Goal: Task Accomplishment & Management: Complete application form

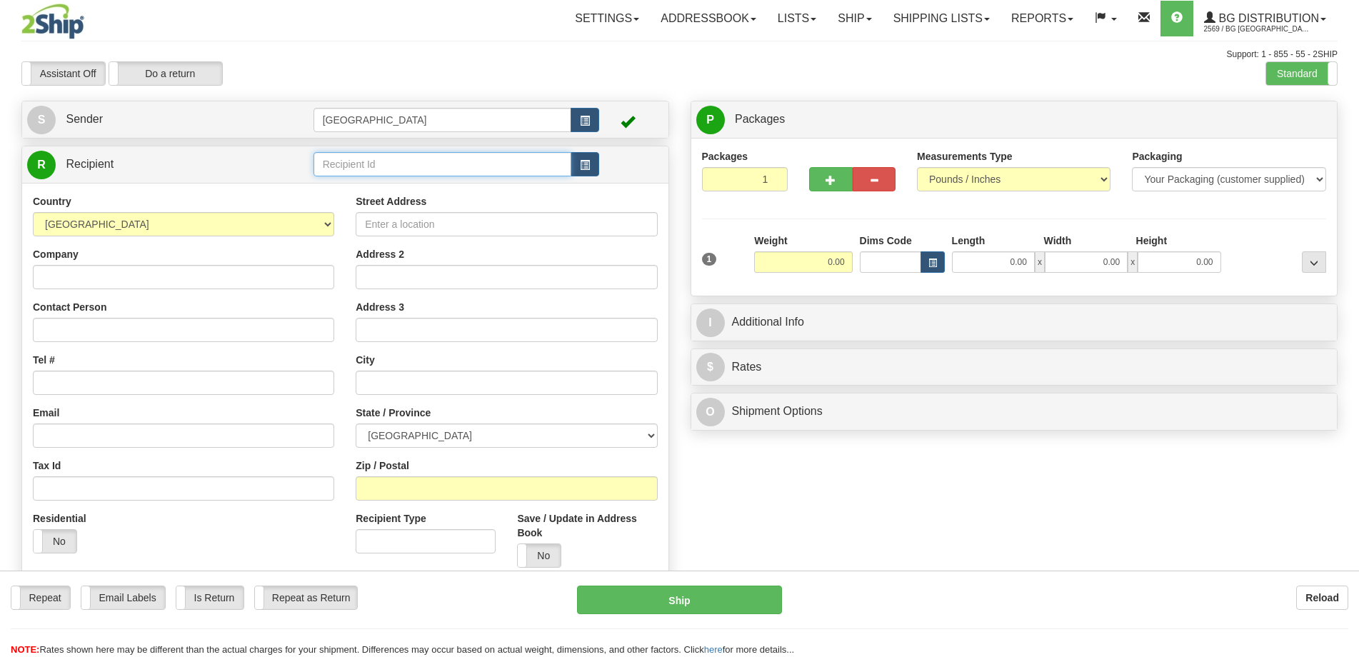
click at [348, 164] on input "text" at bounding box center [443, 164] width 259 height 24
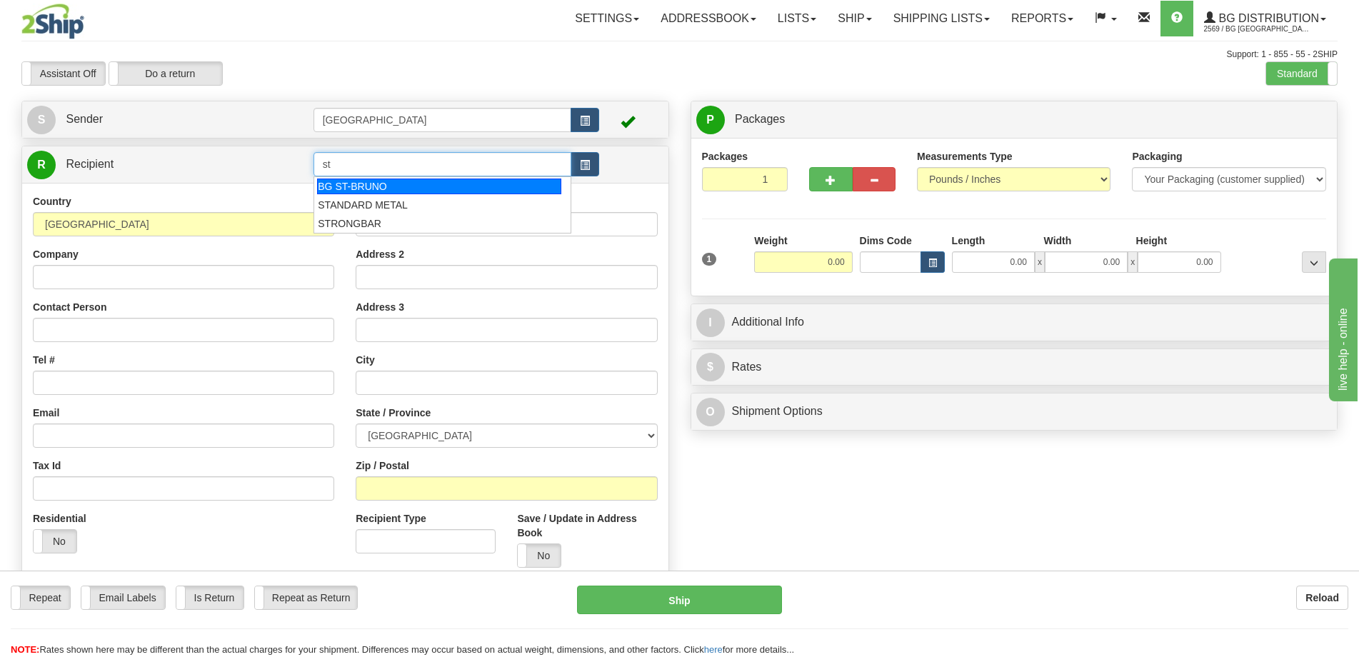
click at [355, 181] on div "BG ST-BRUNO" at bounding box center [439, 187] width 244 height 16
type input "BG ST-BRUNO"
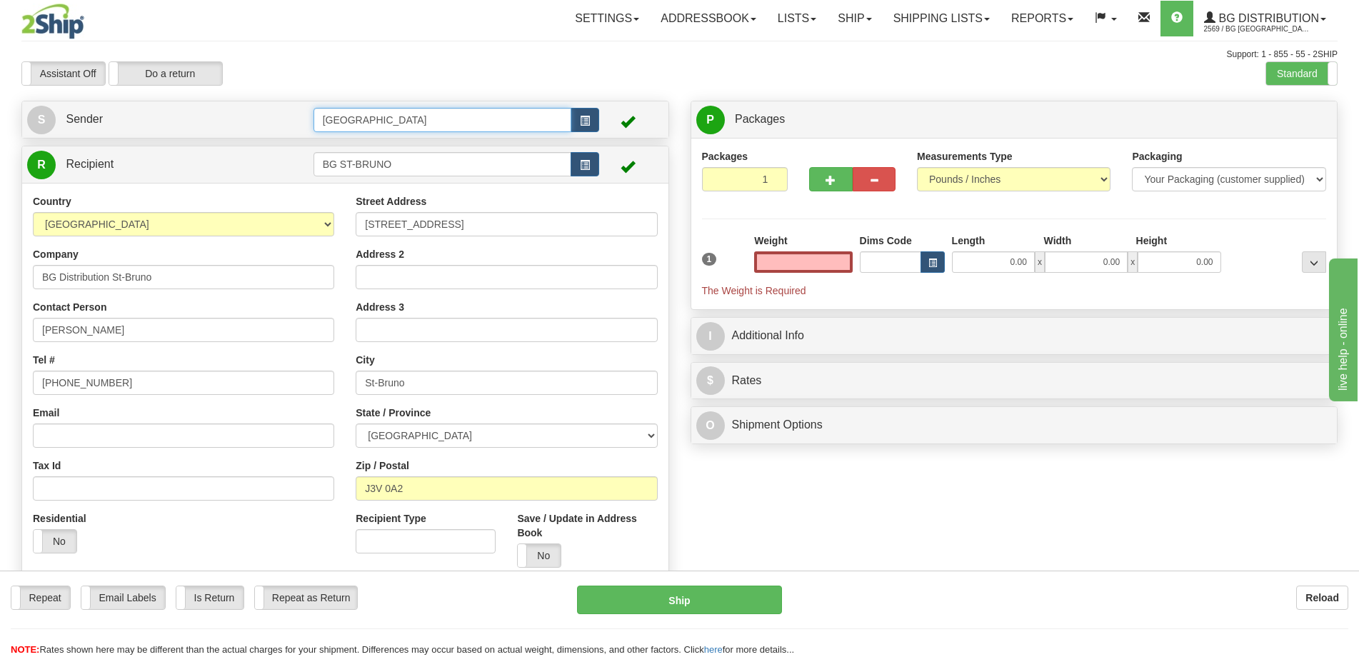
type input "0.00"
drag, startPoint x: 375, startPoint y: 113, endPoint x: 259, endPoint y: 116, distance: 116.4
click at [259, 116] on tr "S Sender [GEOGRAPHIC_DATA]" at bounding box center [345, 119] width 636 height 29
click at [372, 142] on div "8-10" at bounding box center [439, 142] width 243 height 14
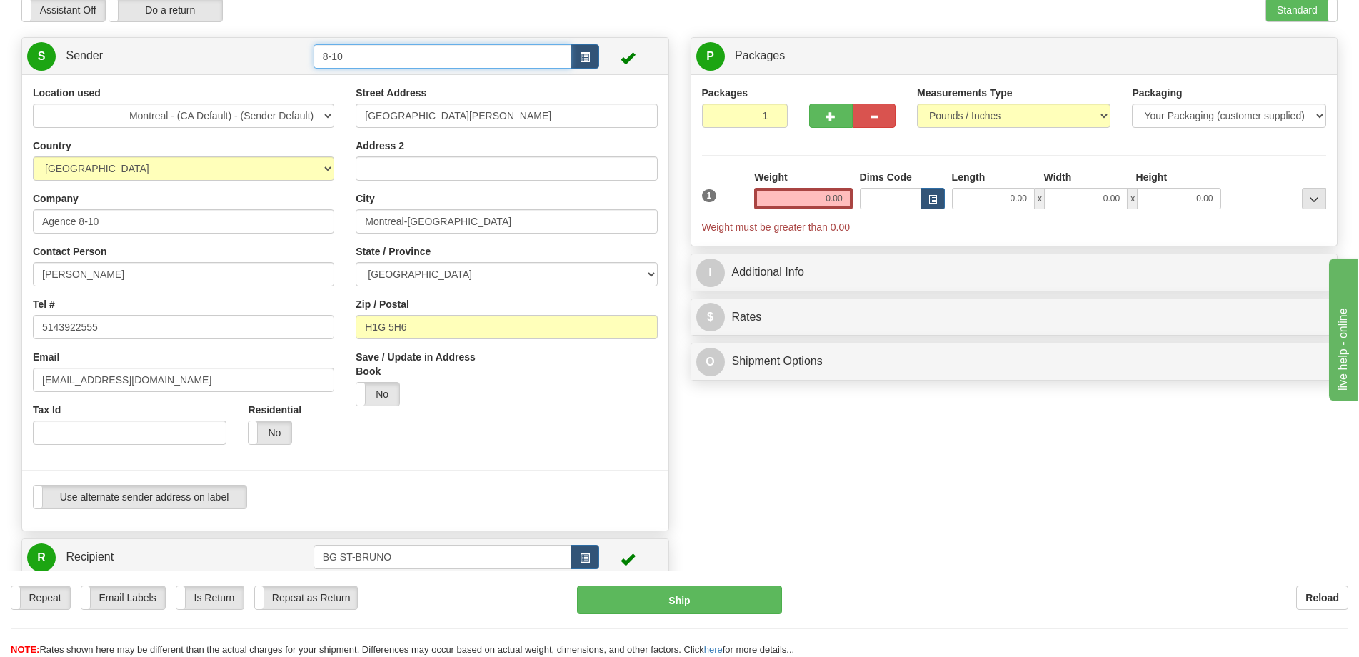
scroll to position [143, 0]
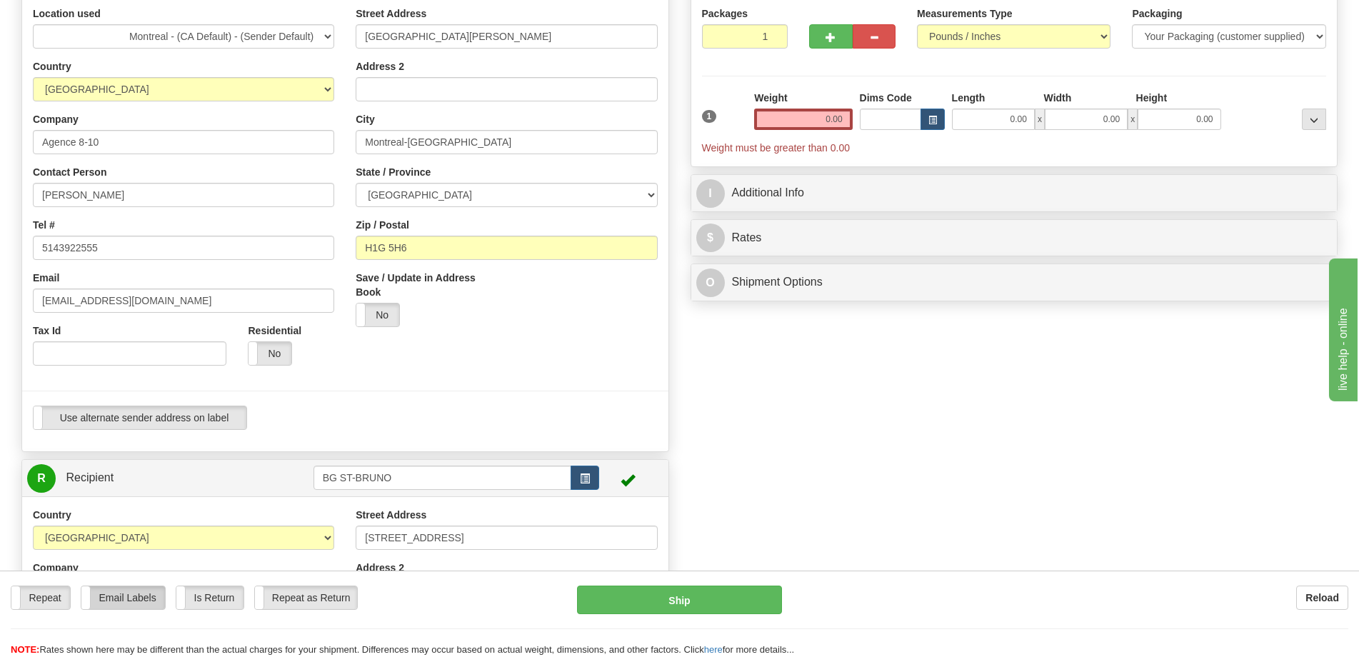
type input "8-10"
click at [136, 607] on label "Email Labels" at bounding box center [123, 597] width 84 height 23
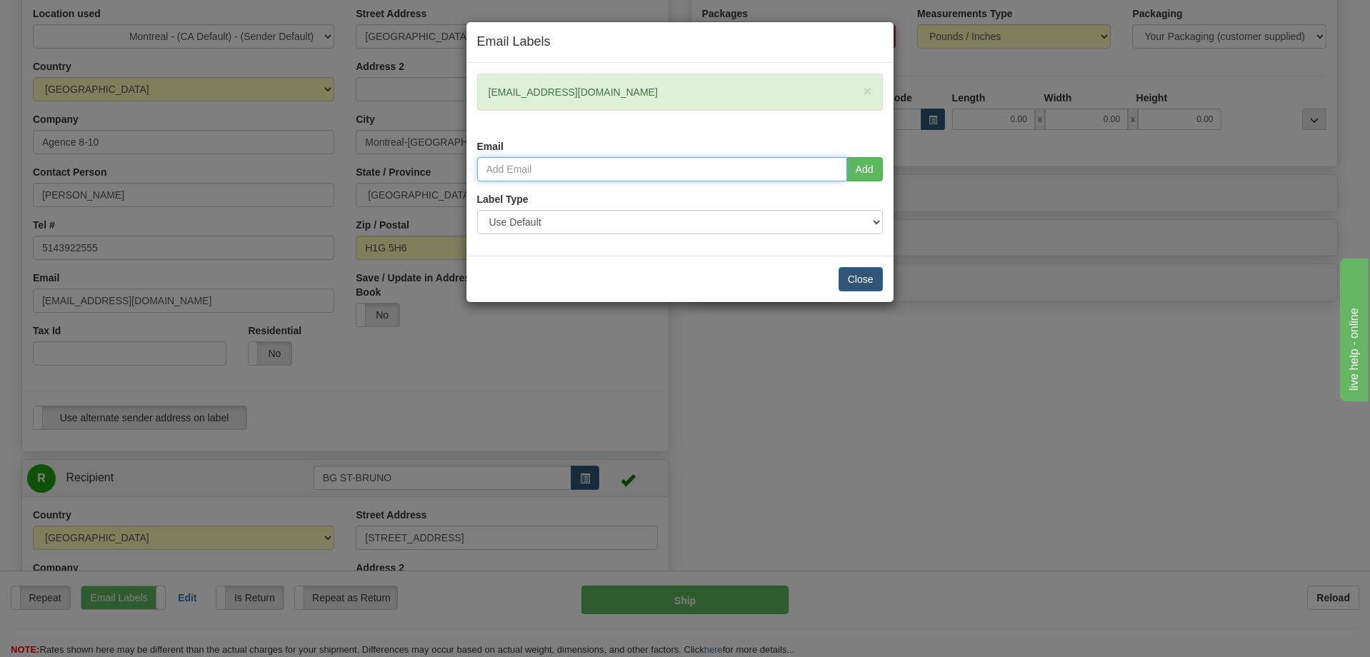
click at [663, 167] on input "email" at bounding box center [662, 169] width 370 height 24
type input "[EMAIL_ADDRESS][DOMAIN_NAME]"
click at [849, 171] on button "Add" at bounding box center [864, 169] width 36 height 24
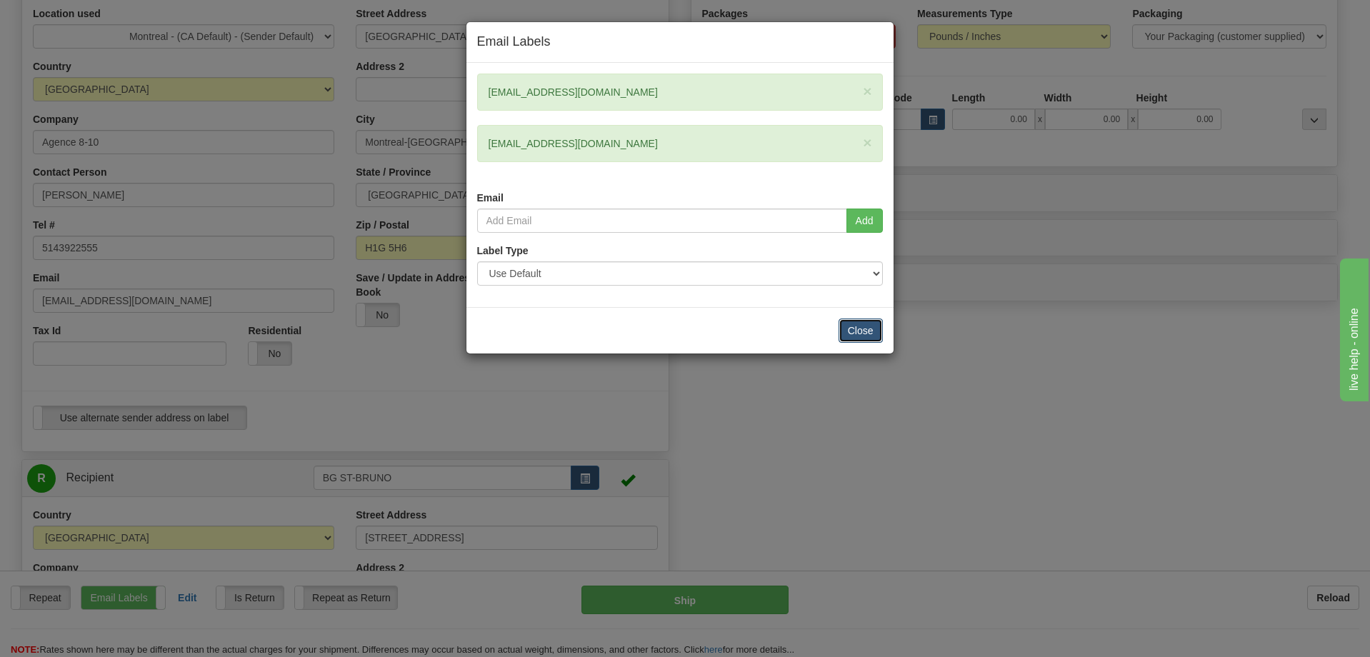
click at [848, 330] on button "Close" at bounding box center [860, 331] width 44 height 24
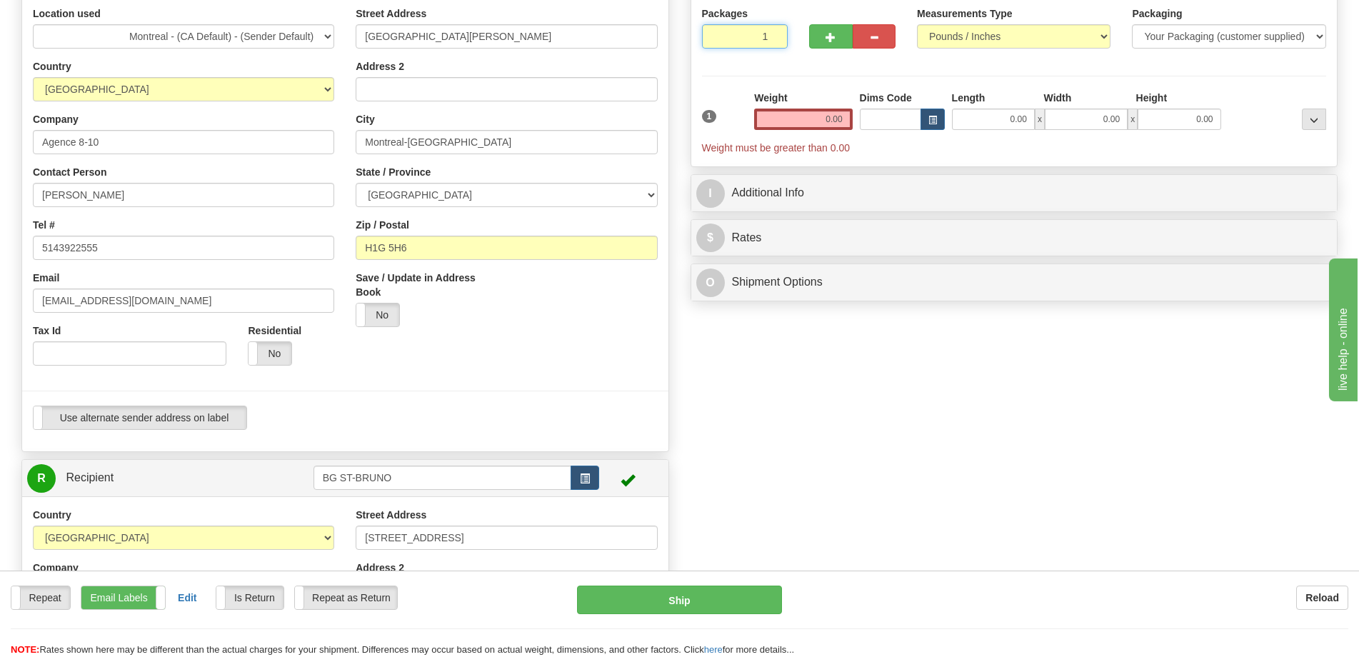
drag, startPoint x: 763, startPoint y: 39, endPoint x: 776, endPoint y: 40, distance: 12.2
click at [776, 40] on input "1" at bounding box center [745, 36] width 86 height 24
type input "5"
radio input "true"
click at [726, 73] on div "Packages 5 1 Measurements Type" at bounding box center [1014, 80] width 625 height 149
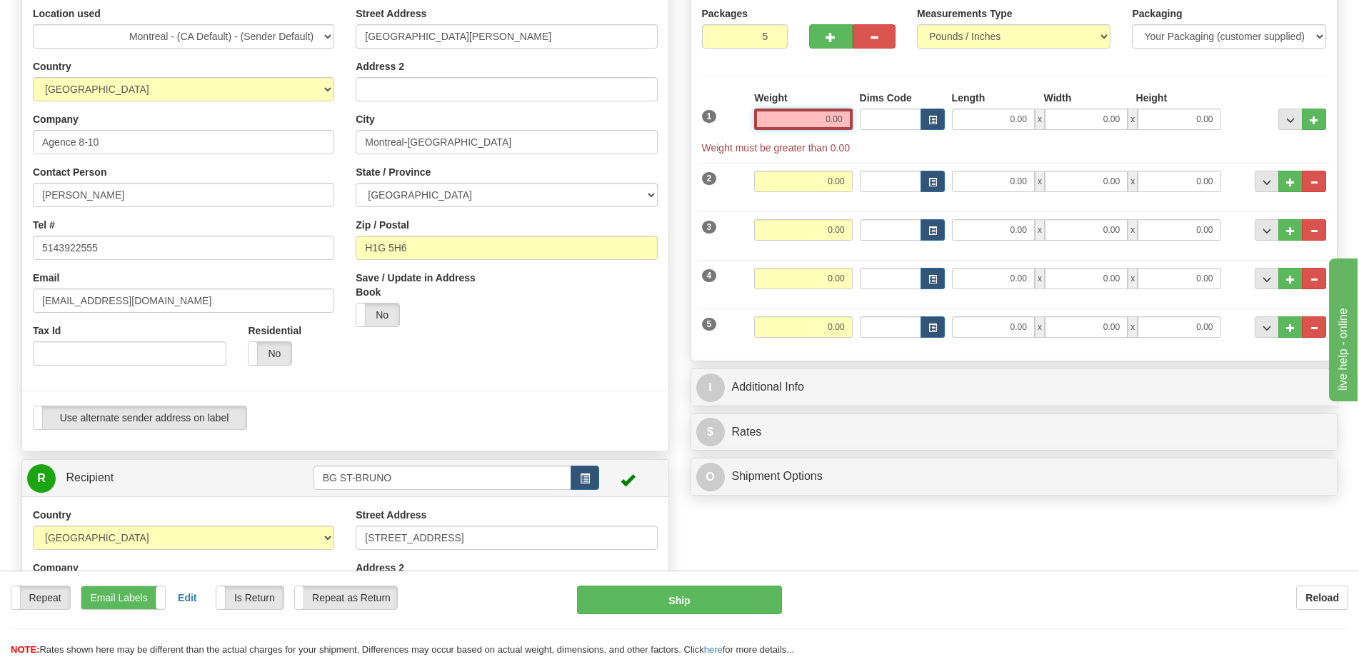
click at [818, 124] on input "0.00" at bounding box center [803, 119] width 98 height 21
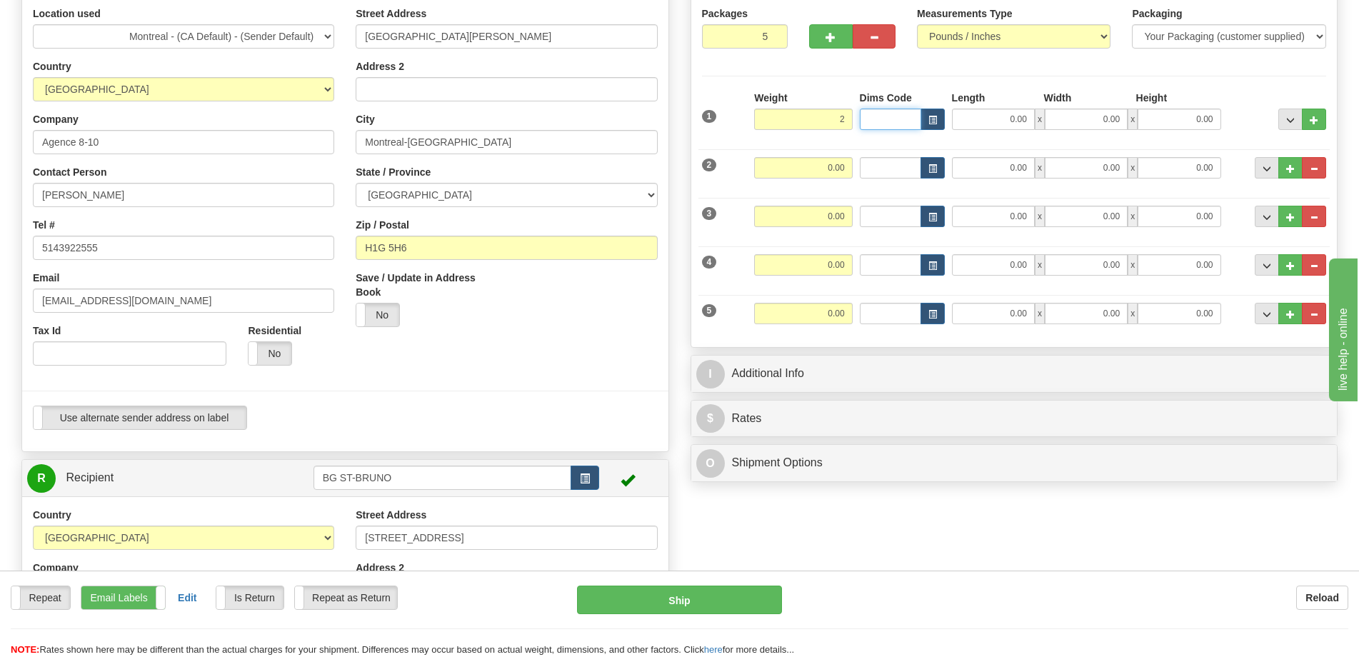
type input "2.00"
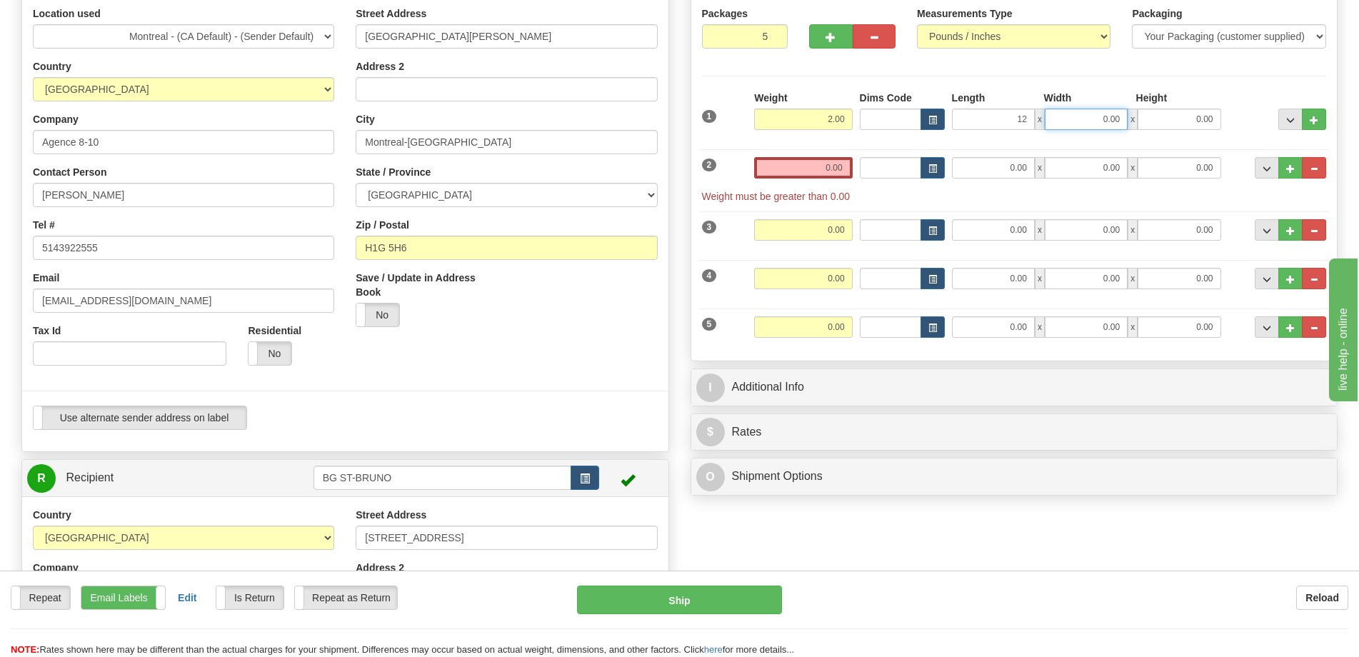
type input "12.00"
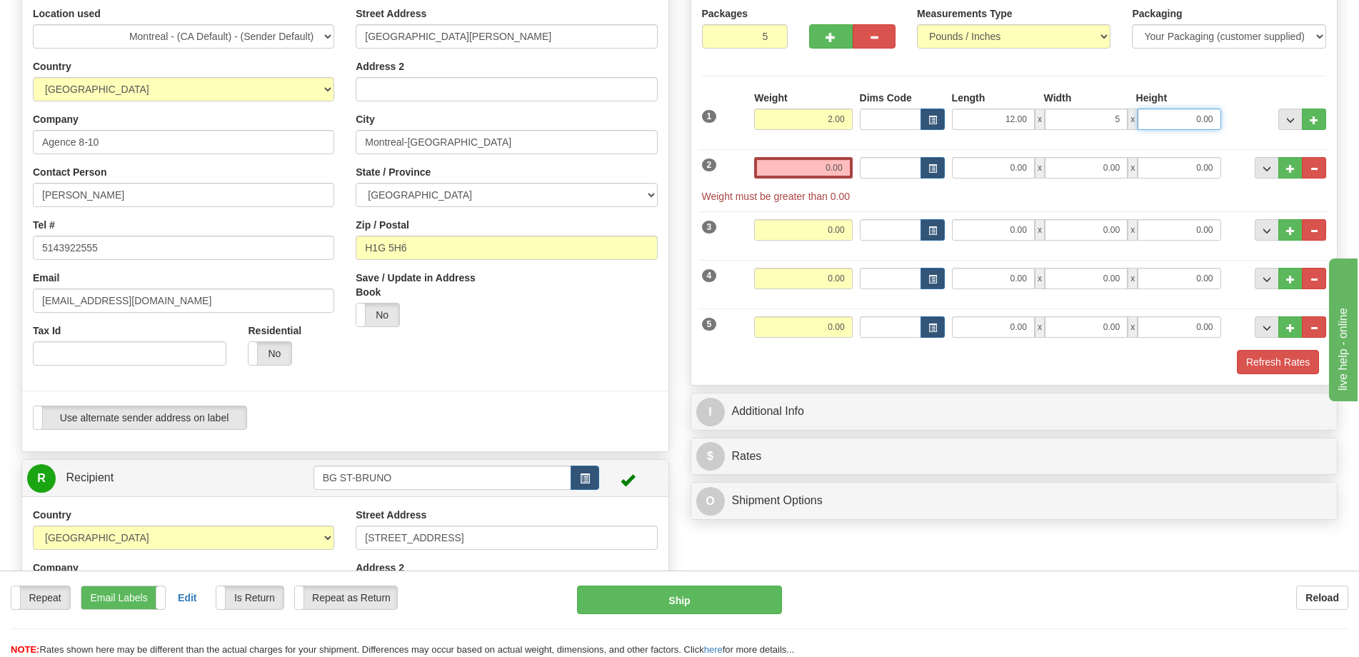
type input "5.00"
type input "4.00"
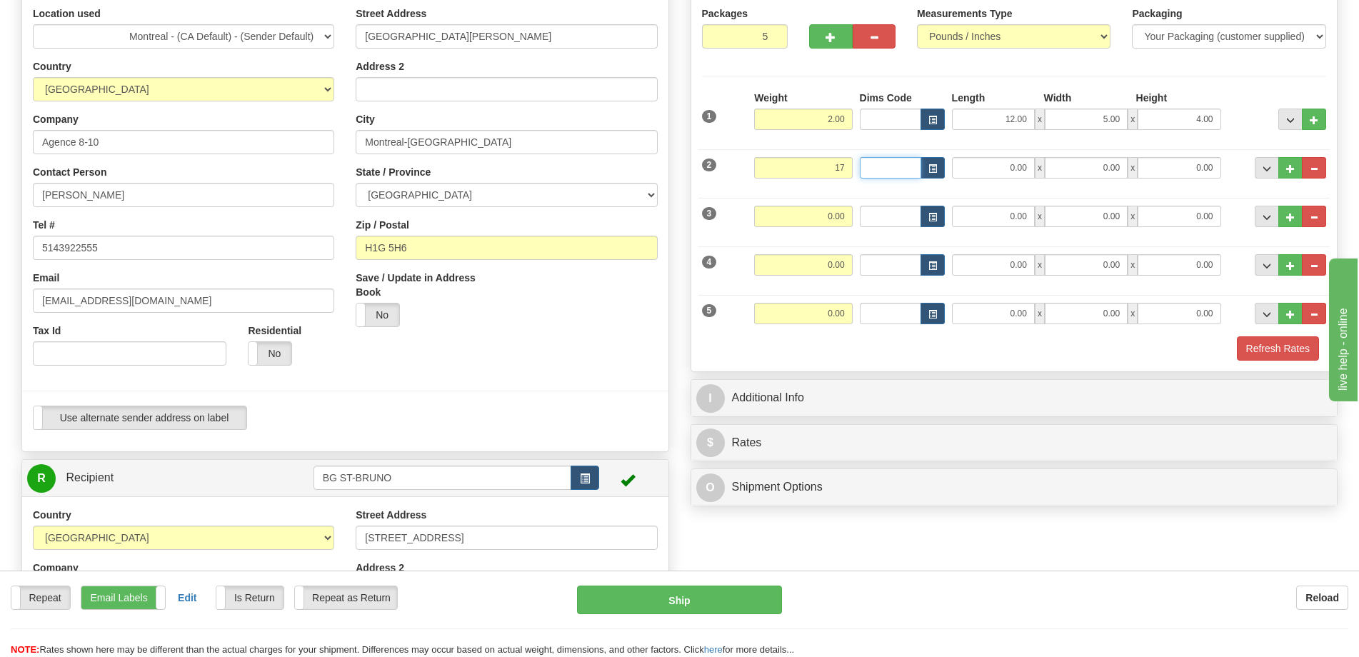
type input "17.00"
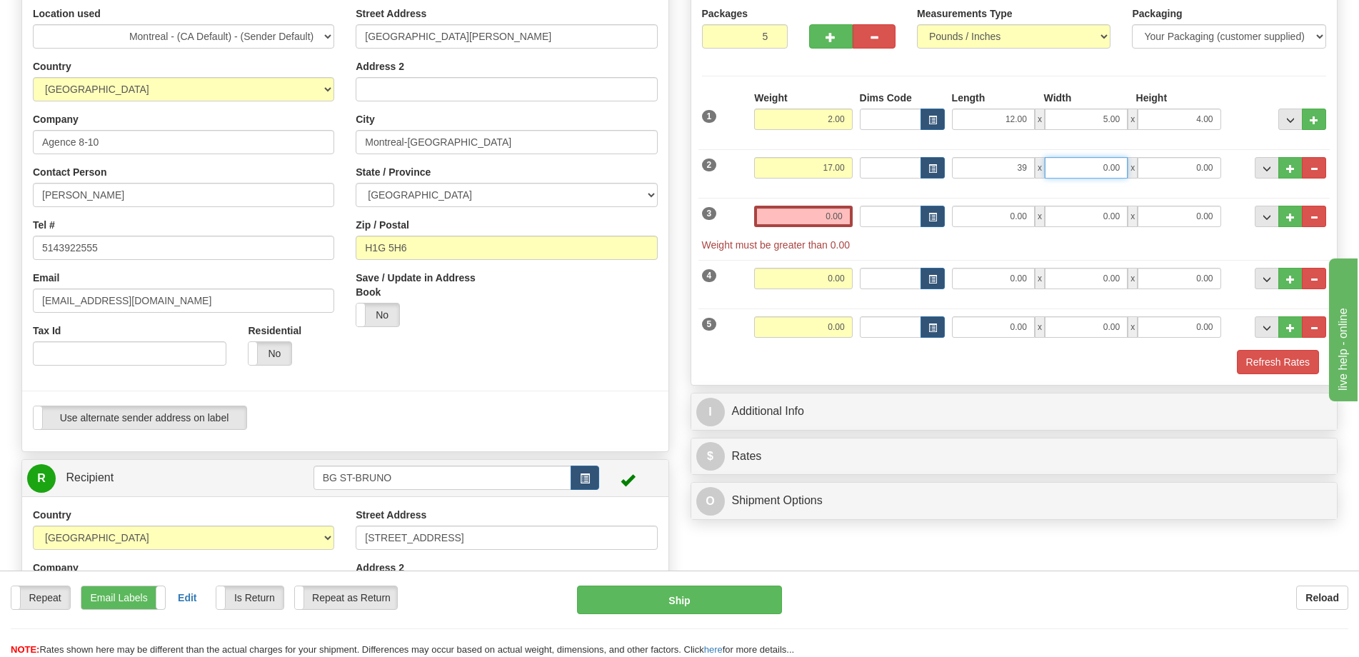
type input "39.00"
type input "10.00"
type input "4.00"
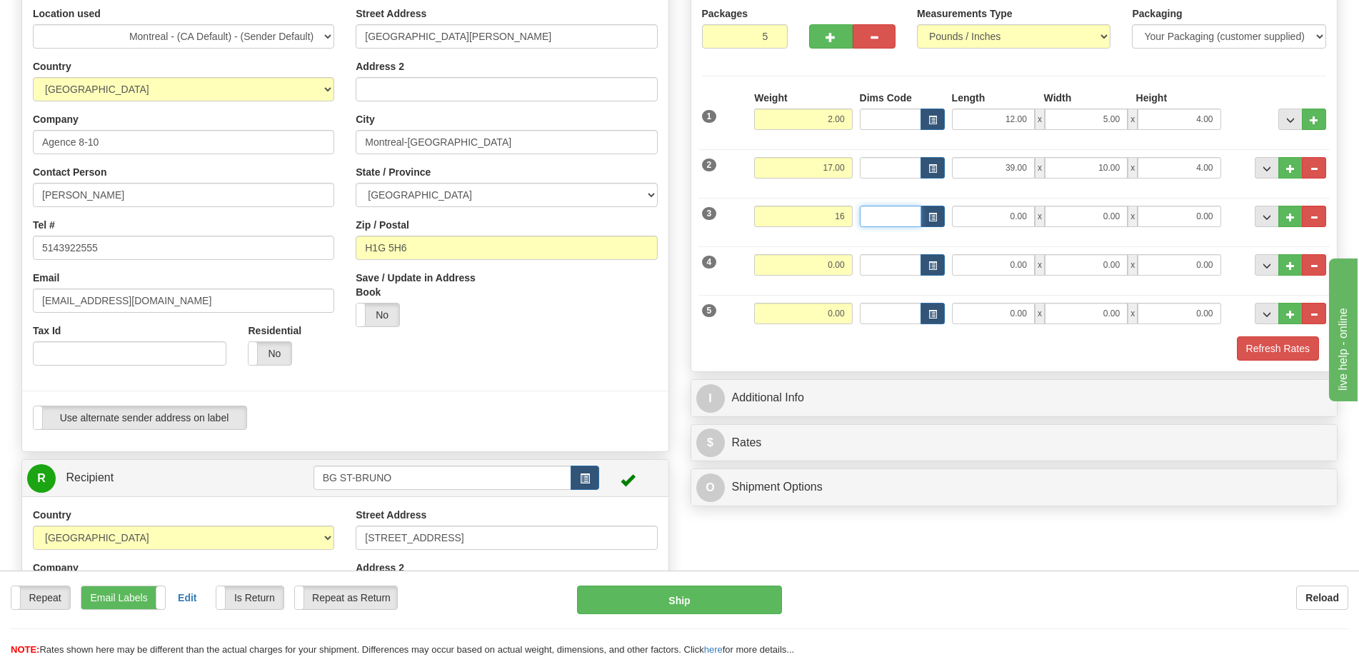
type input "16.00"
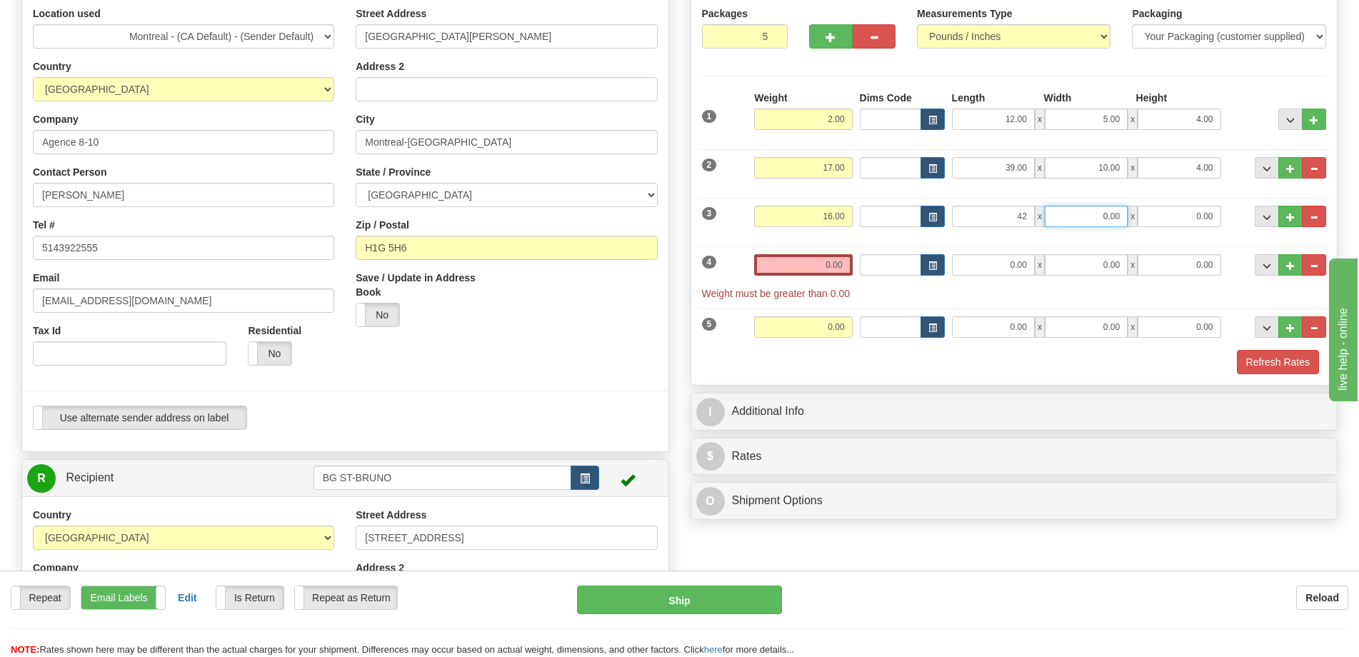
type input "42.00"
type input "10.00"
type input "4.00"
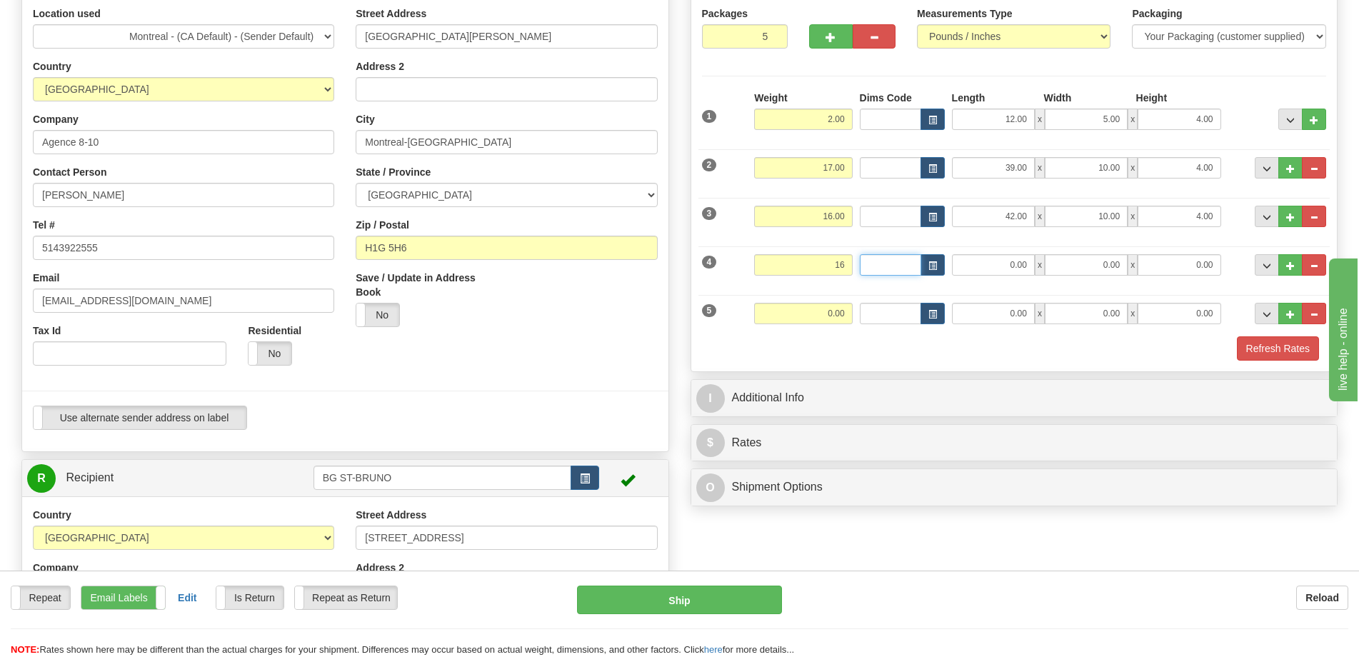
type input "16.00"
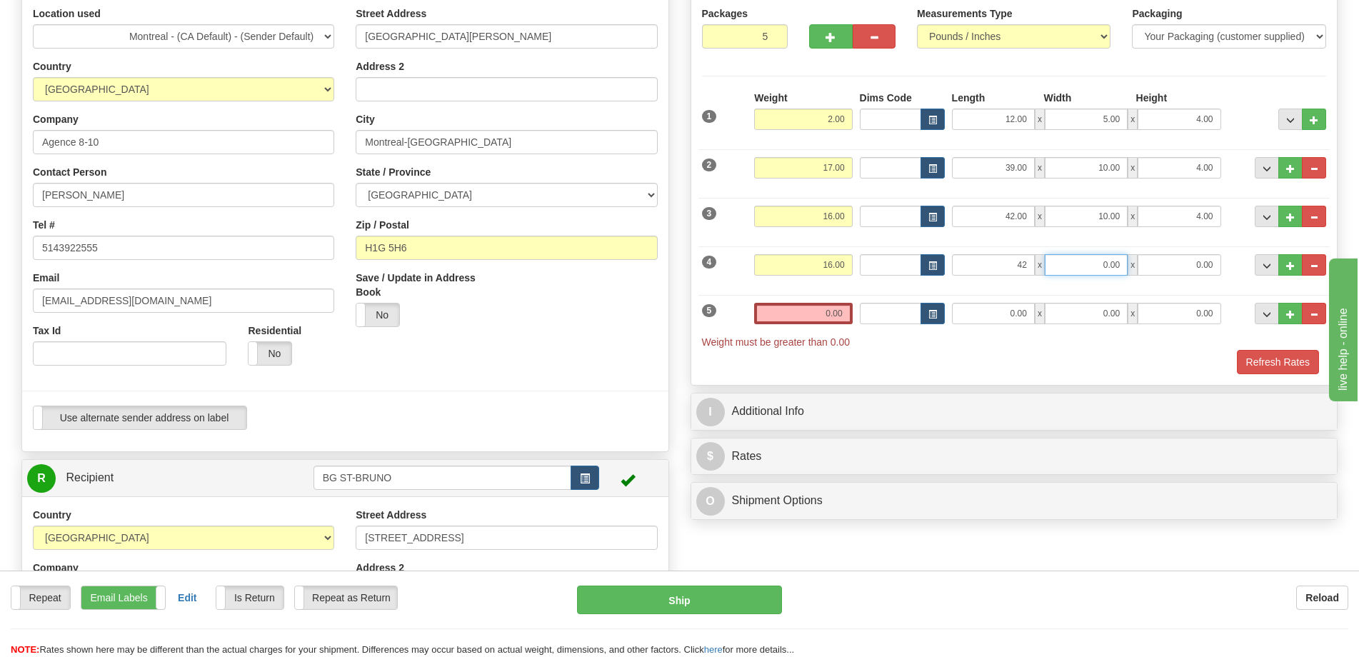
type input "42.00"
type input "10.00"
type input "4.00"
click at [998, 316] on input "0.00" at bounding box center [993, 313] width 83 height 21
type input "47.00"
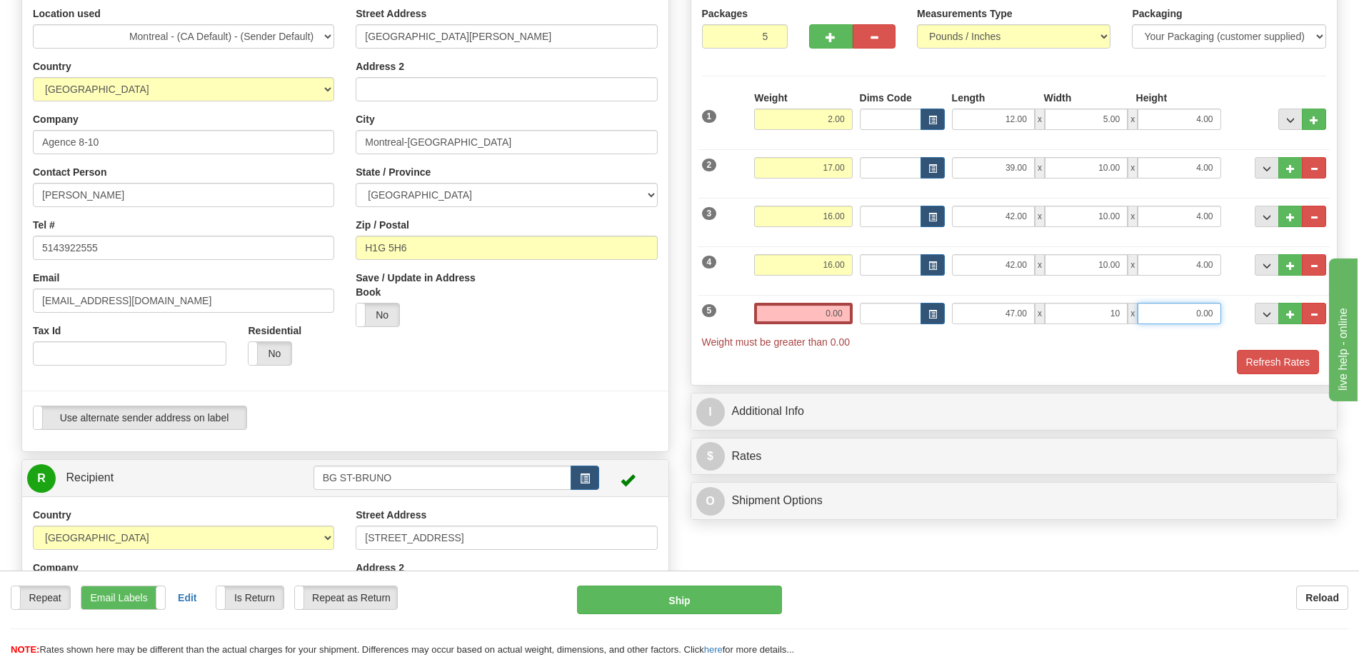
type input "10.00"
type input "4.00"
click at [823, 310] on input "0.00" at bounding box center [803, 313] width 98 height 21
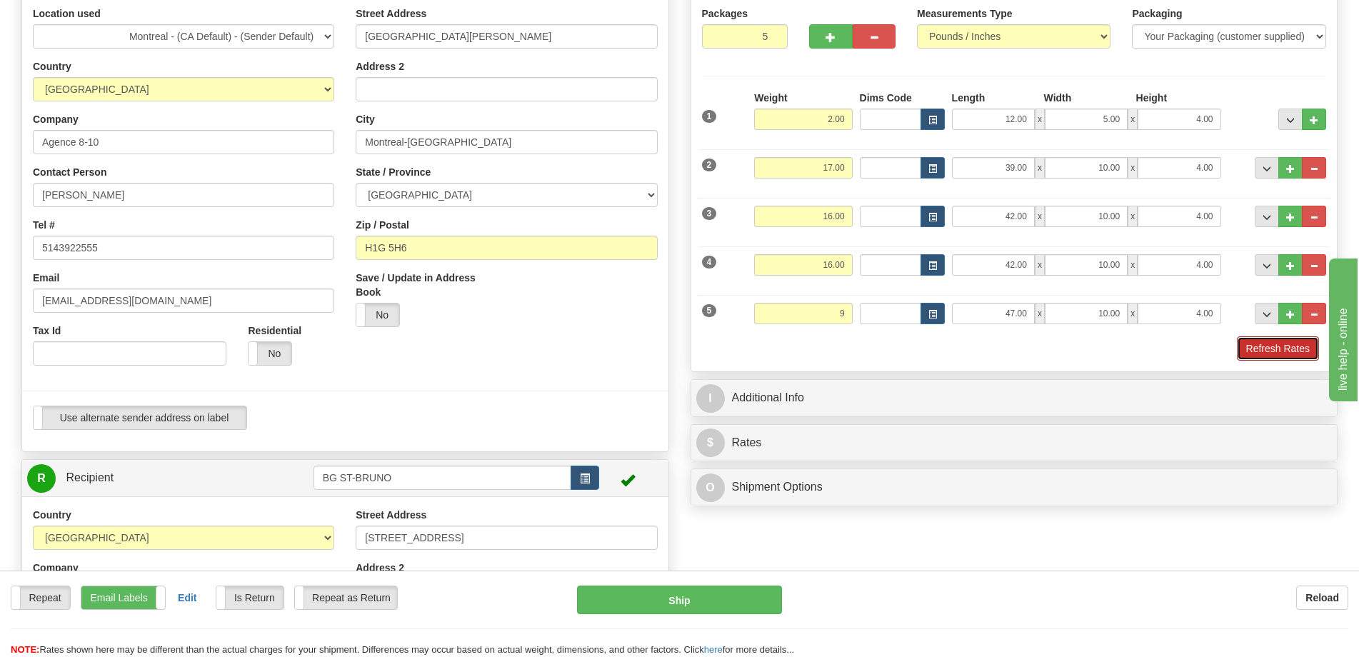
click at [1260, 353] on button "Refresh Rates" at bounding box center [1278, 348] width 82 height 24
type input "9.00"
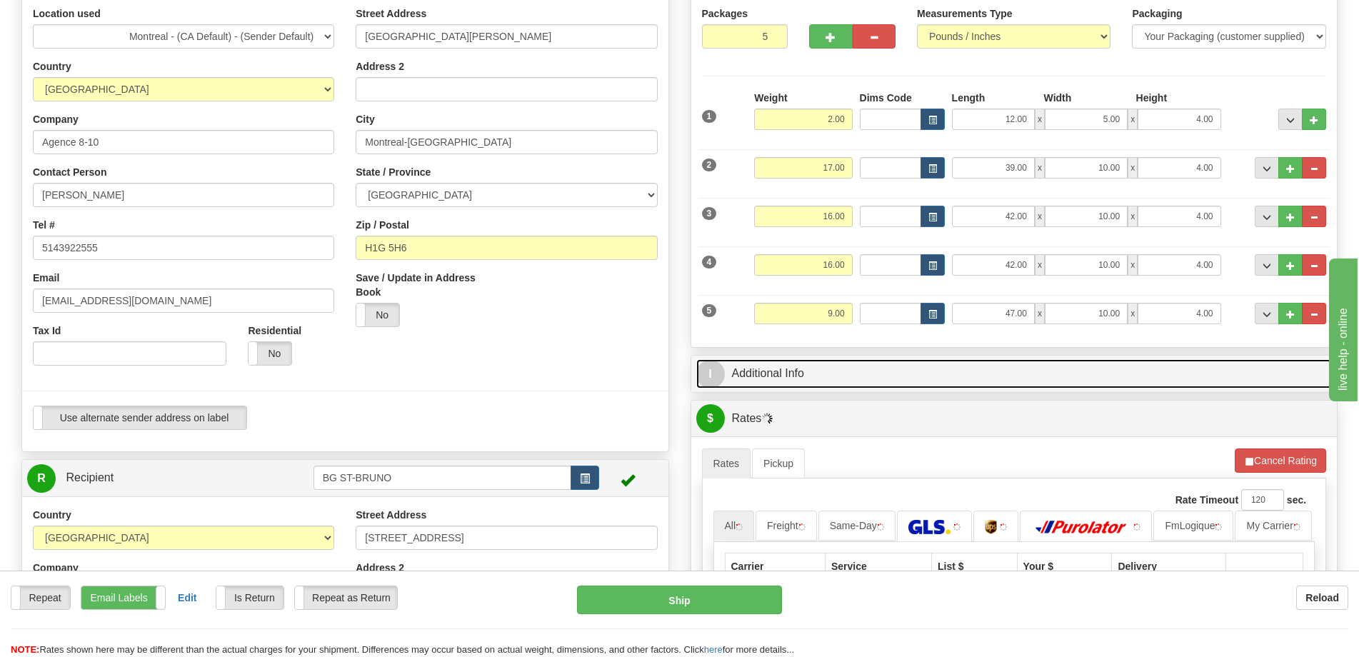
click at [1220, 372] on link "I Additional Info" at bounding box center [1014, 373] width 636 height 29
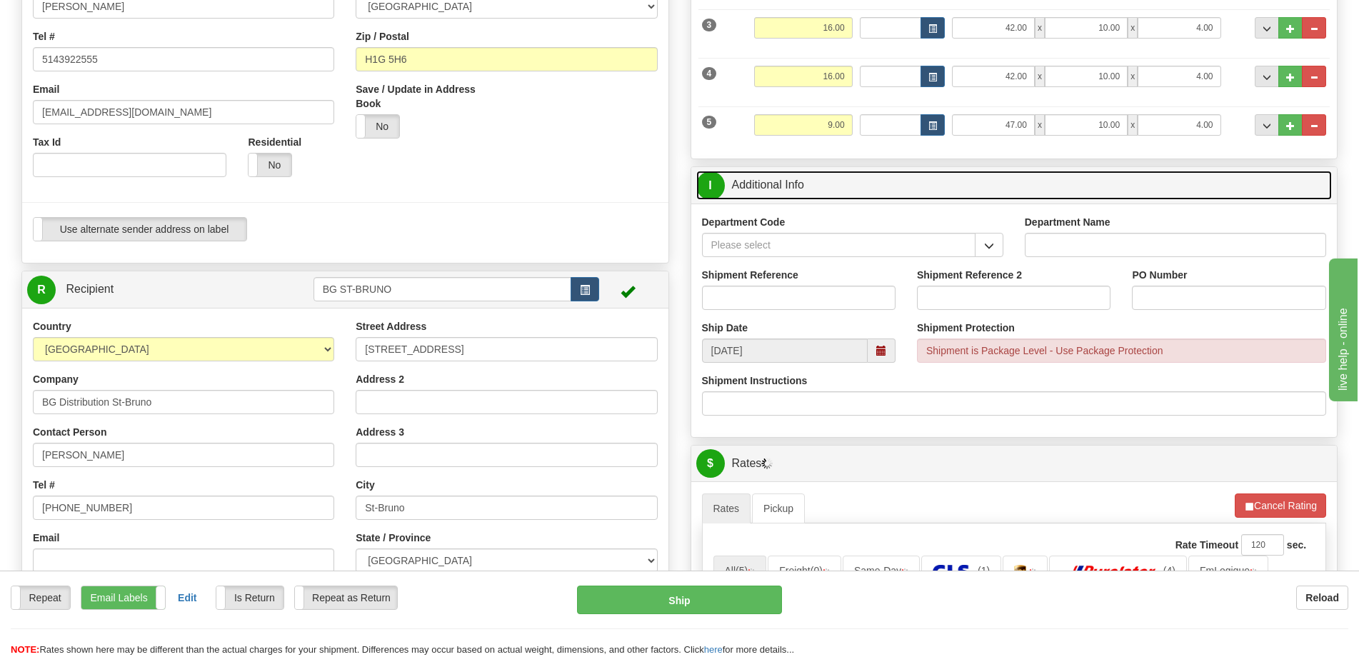
scroll to position [357, 0]
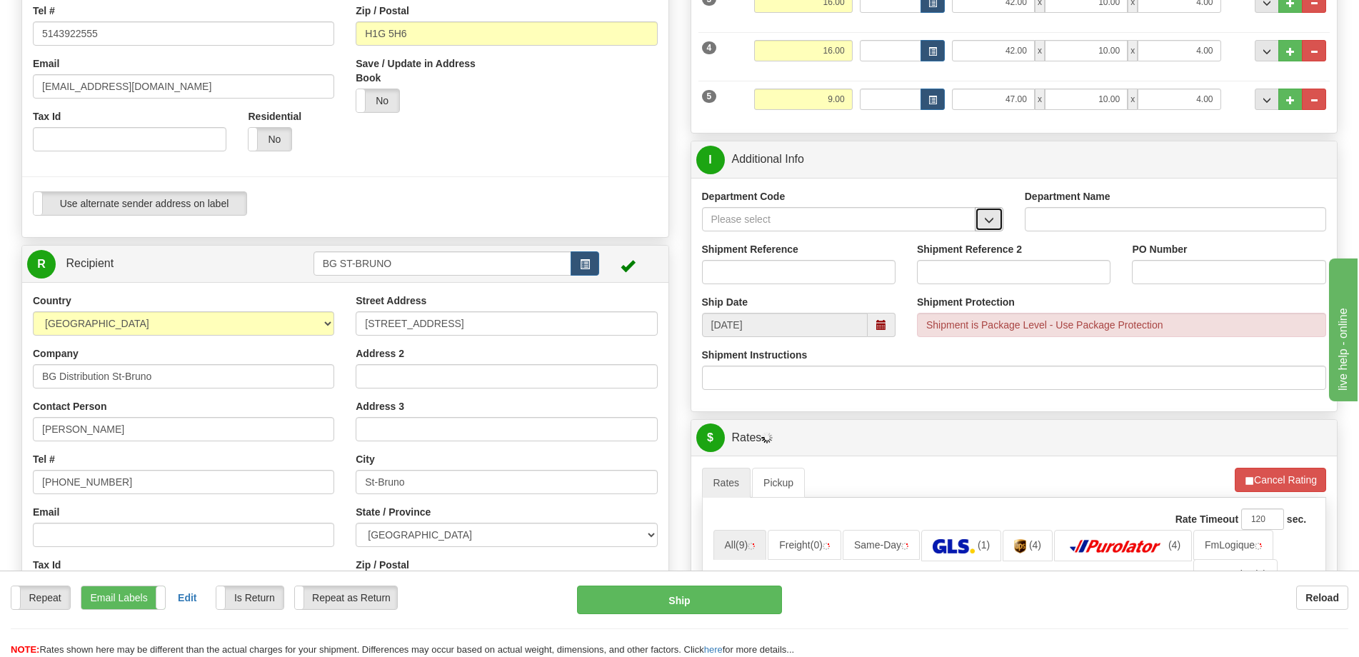
click at [999, 221] on button "button" at bounding box center [989, 219] width 29 height 24
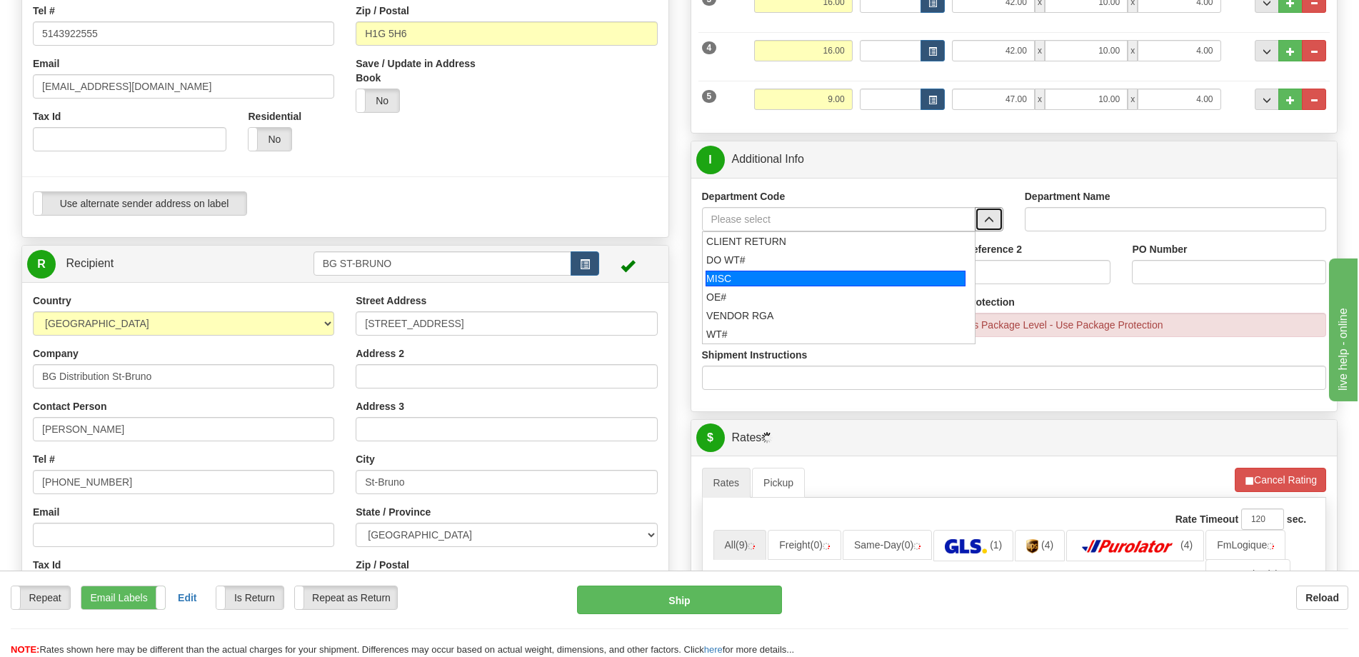
click at [818, 274] on div "MISC" at bounding box center [836, 279] width 260 height 16
type input "MISC"
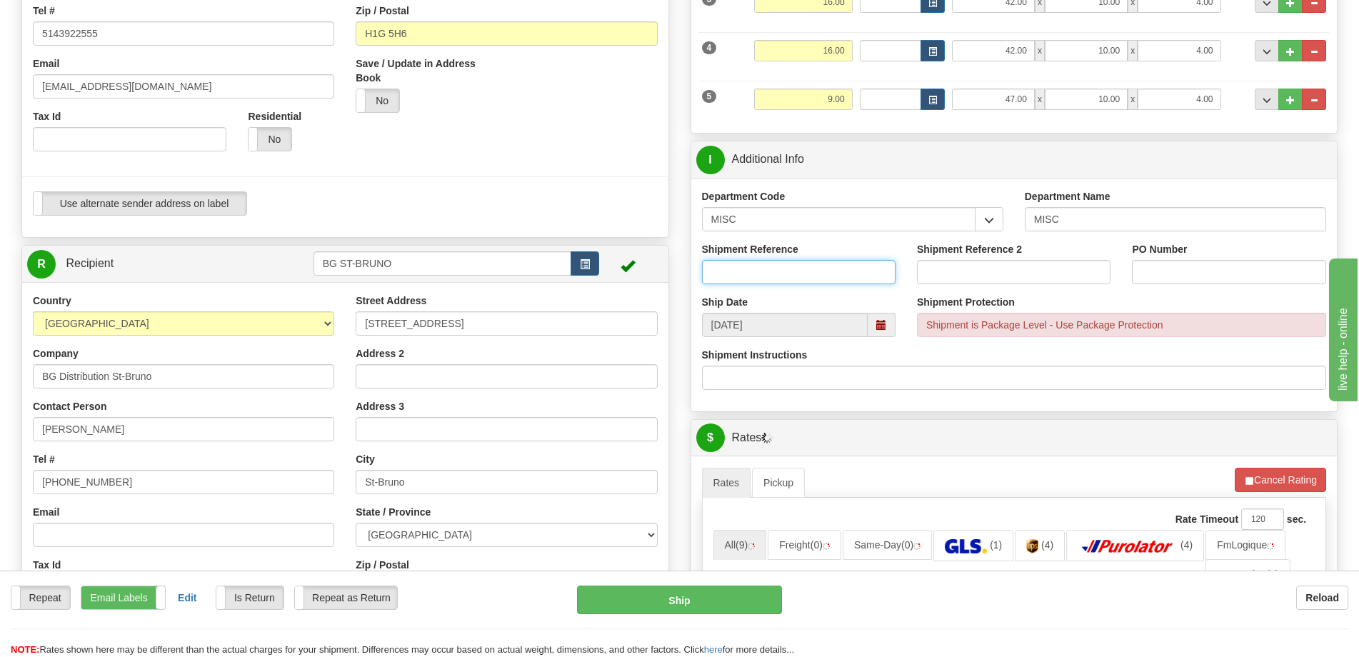
click at [816, 273] on input "Shipment Reference" at bounding box center [799, 272] width 194 height 24
type input "8001493-00"
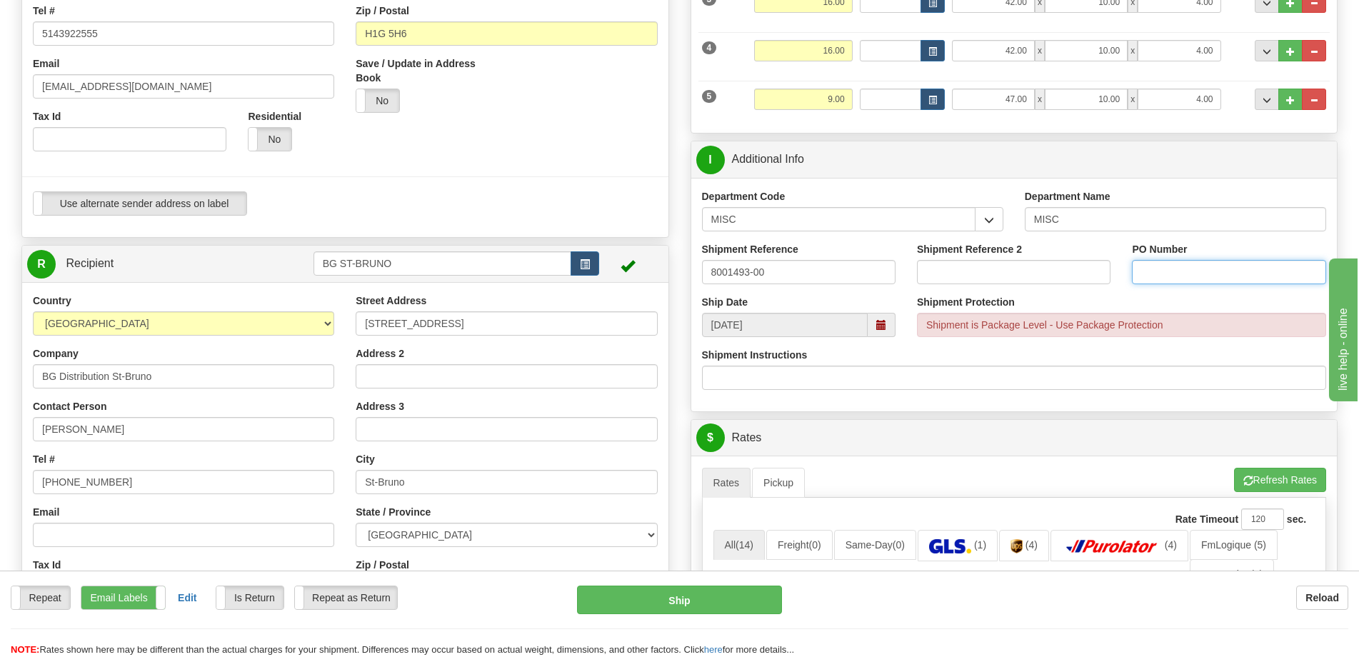
click at [1162, 283] on input "PO Number" at bounding box center [1229, 272] width 194 height 24
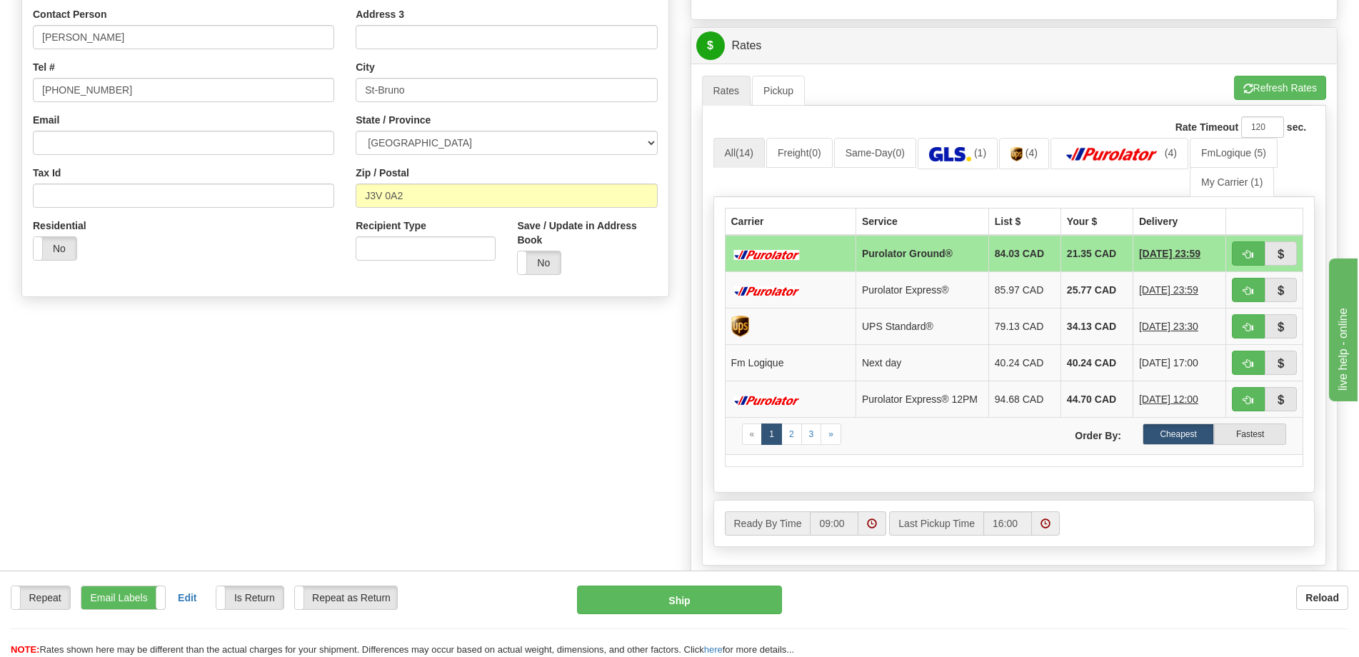
scroll to position [786, 0]
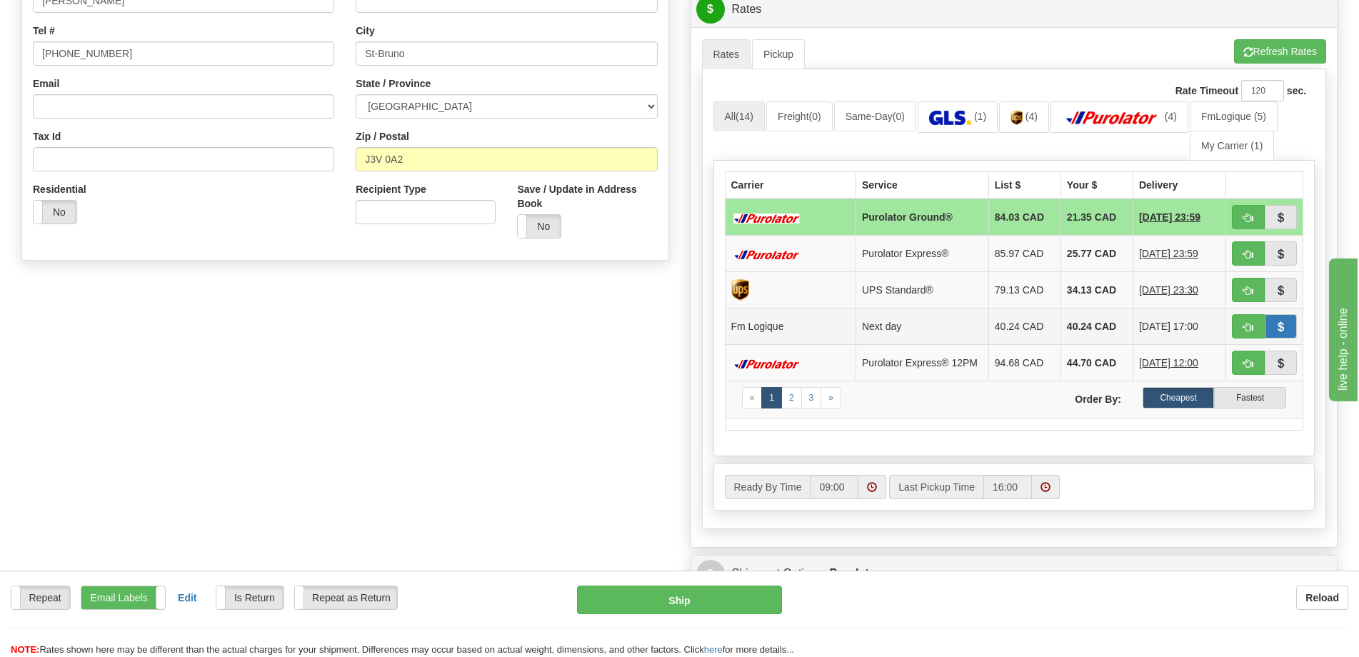
type input "."
click at [1278, 324] on span "button" at bounding box center [1280, 327] width 10 height 9
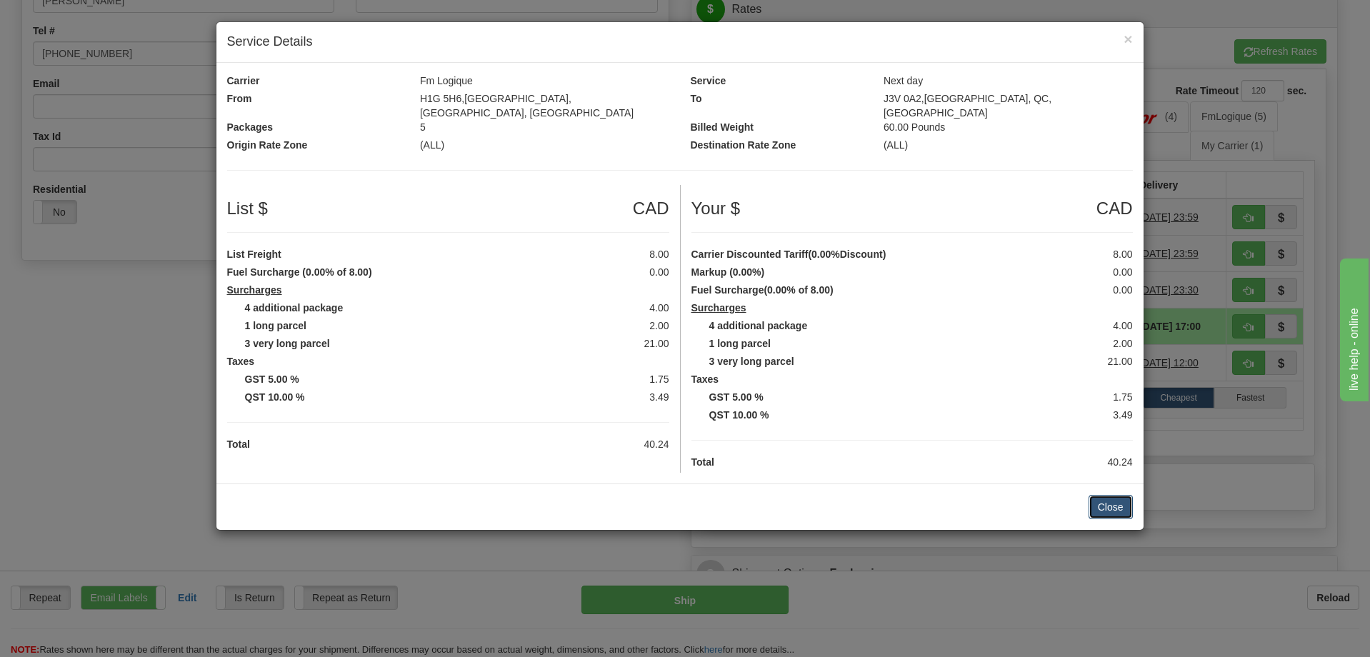
click at [1105, 495] on button "Close" at bounding box center [1110, 507] width 44 height 24
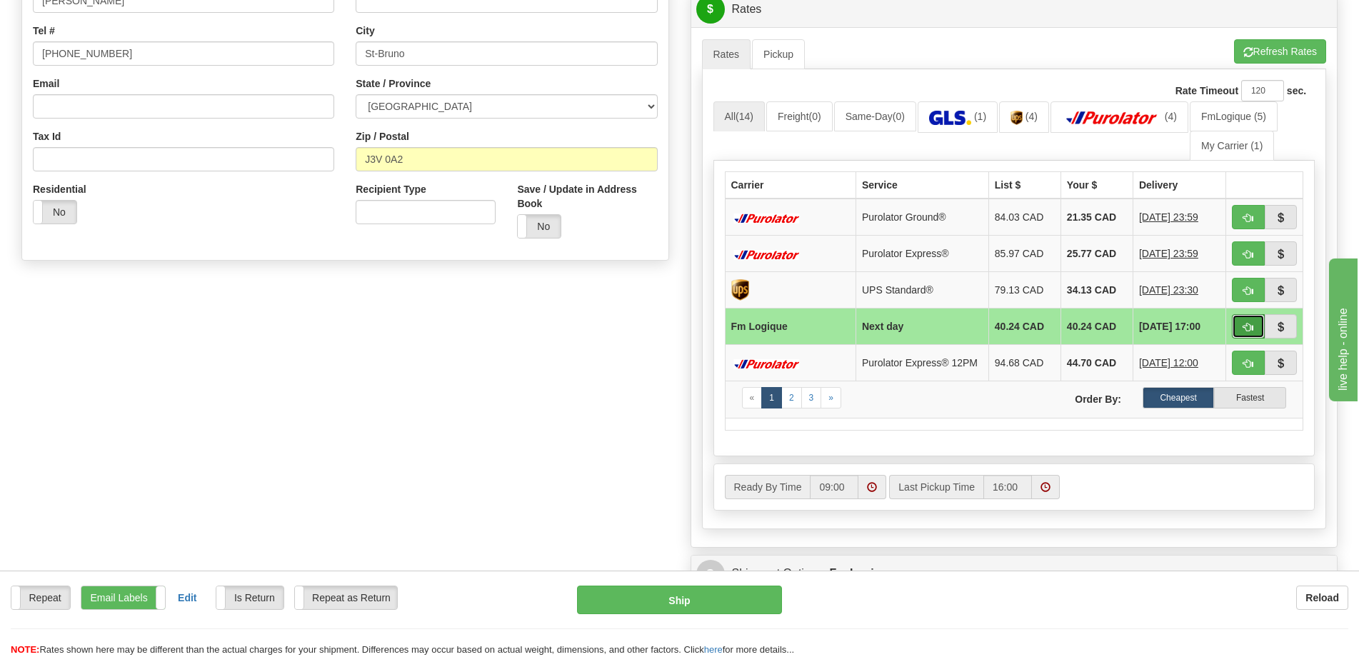
click at [1245, 327] on span "button" at bounding box center [1248, 327] width 10 height 9
type input "jour"
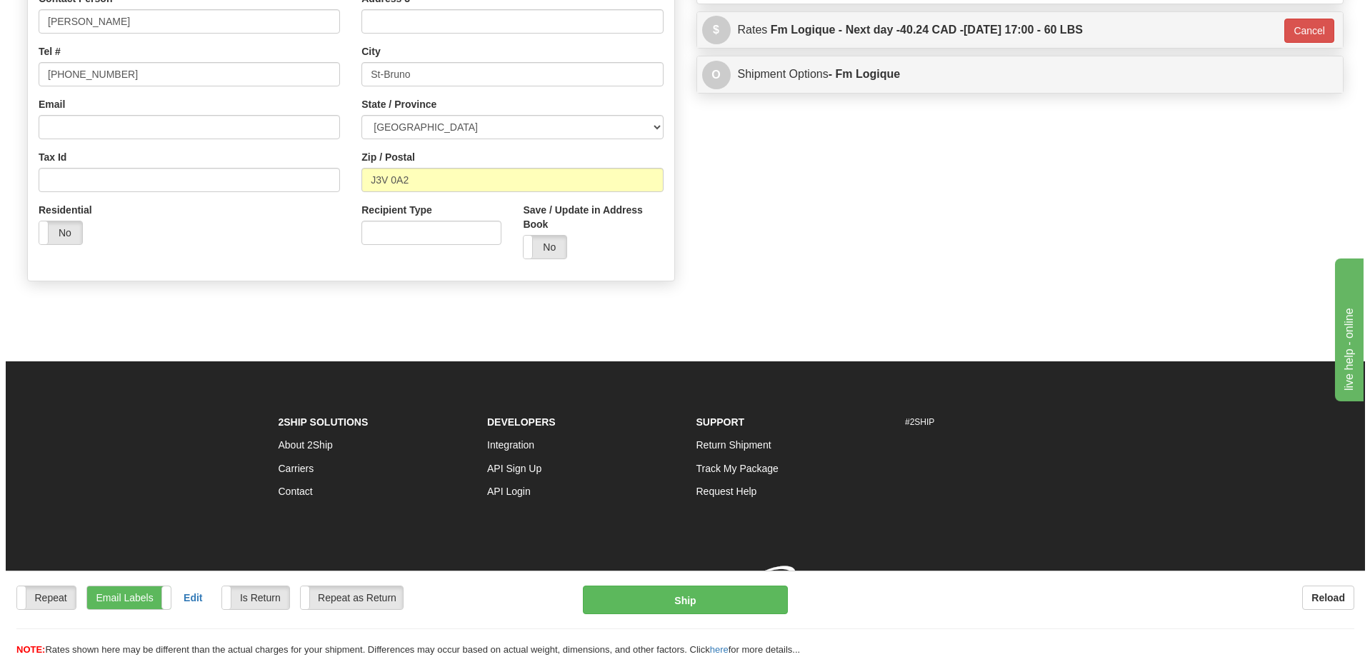
scroll to position [765, 0]
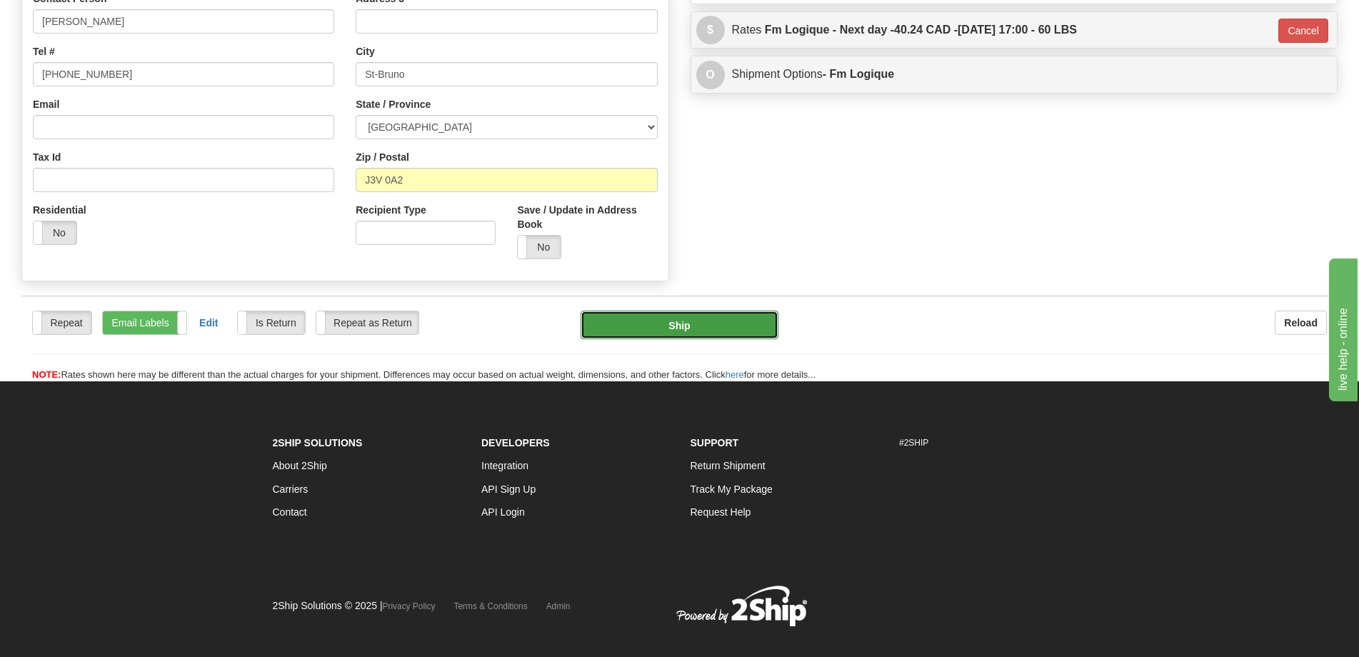
click at [680, 321] on button "Ship" at bounding box center [680, 325] width 198 height 29
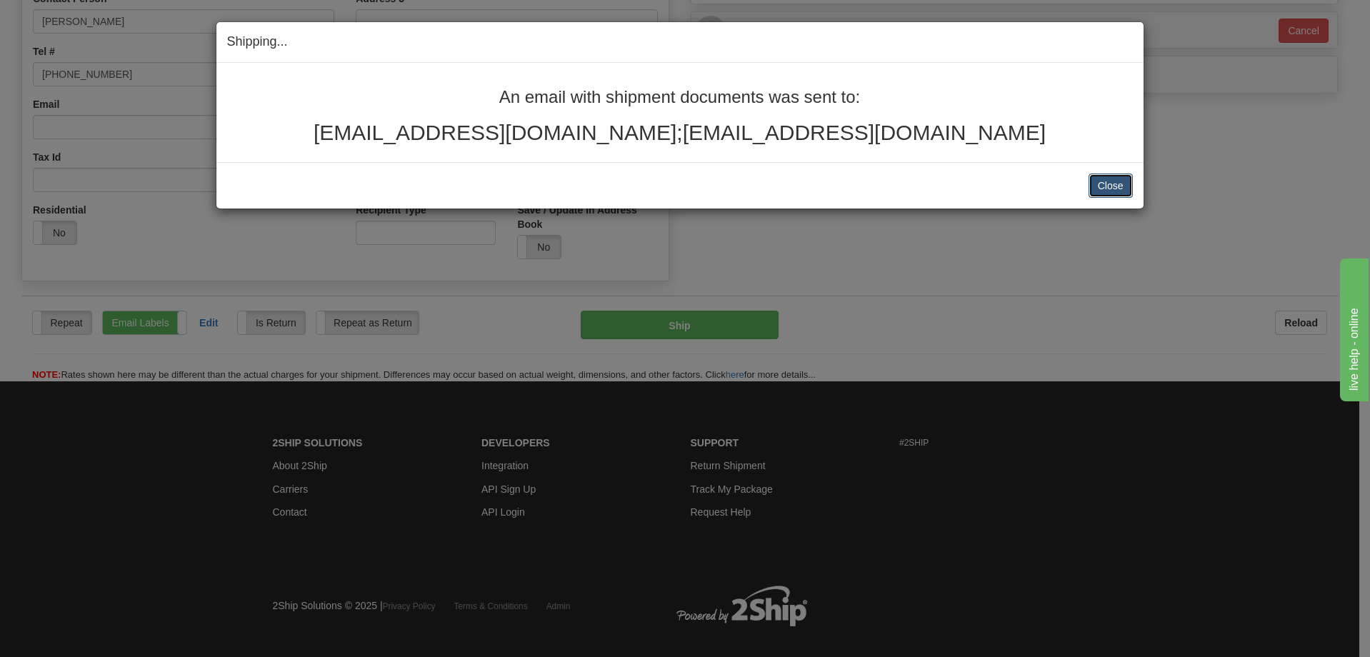
click at [1113, 186] on button "Close" at bounding box center [1110, 186] width 44 height 24
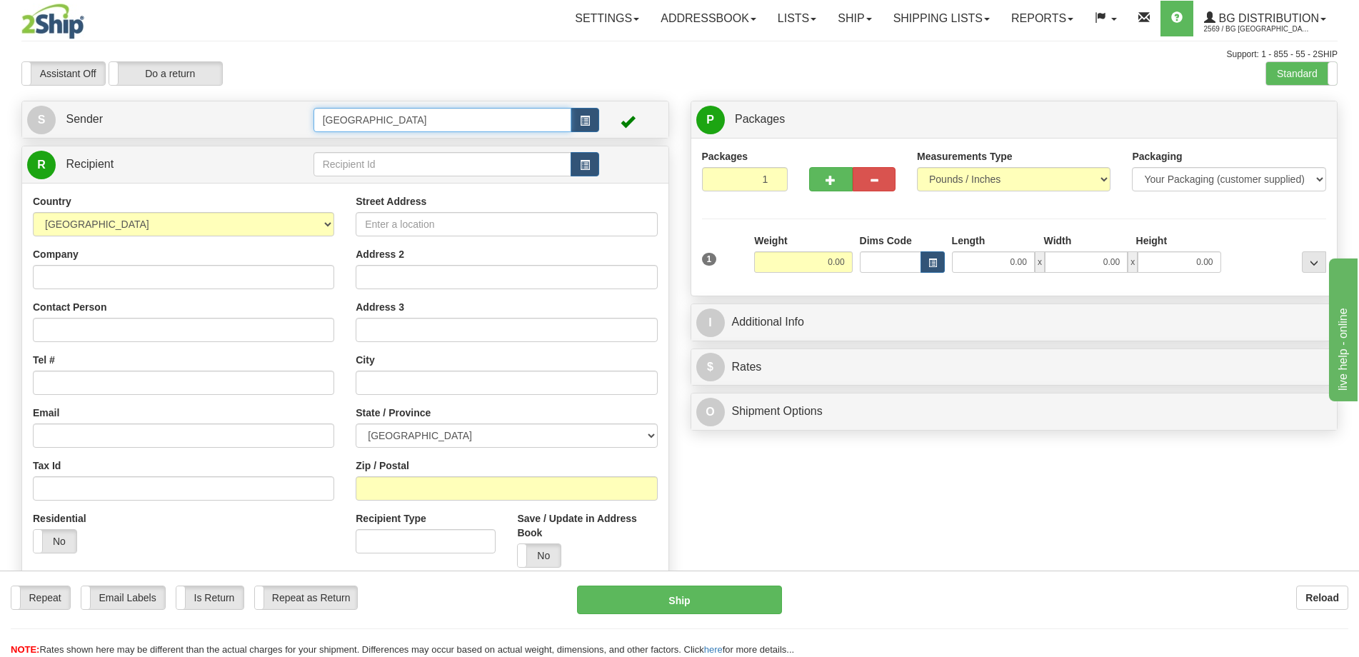
drag, startPoint x: 425, startPoint y: 127, endPoint x: 226, endPoint y: 127, distance: 199.2
click at [226, 127] on tr "S Sender [GEOGRAPHIC_DATA]" at bounding box center [345, 119] width 636 height 29
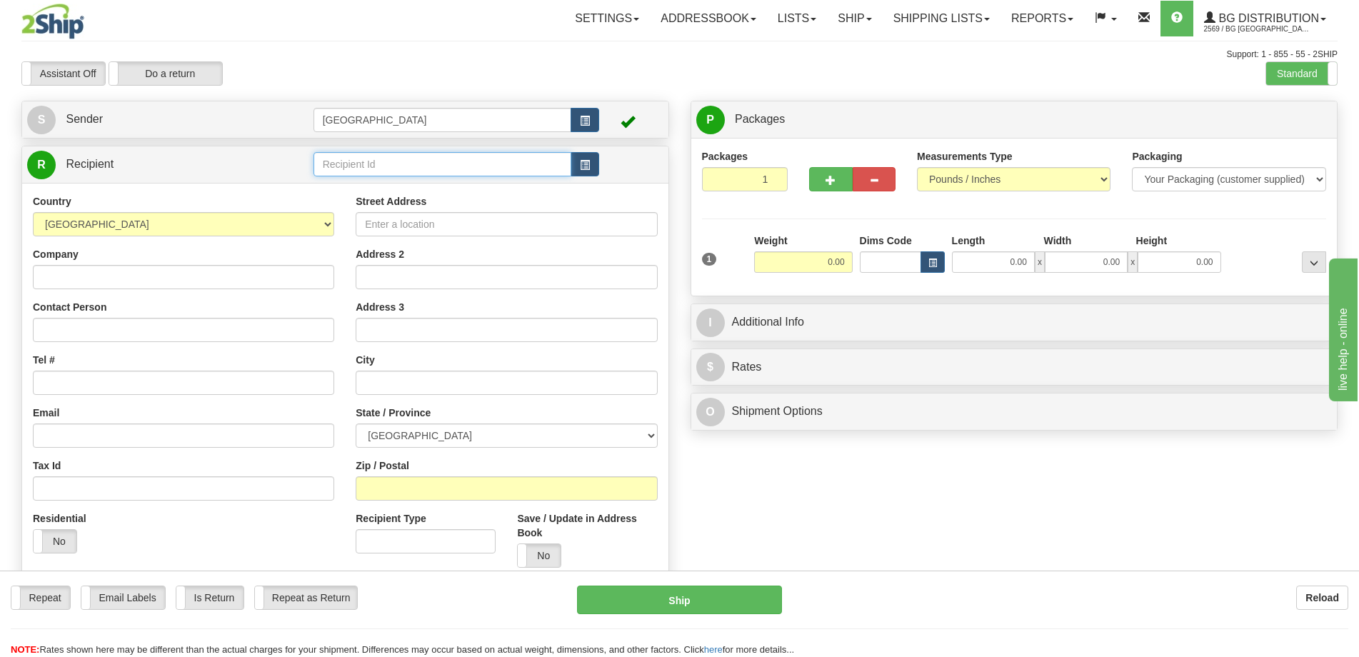
click at [351, 167] on input "text" at bounding box center [443, 164] width 259 height 24
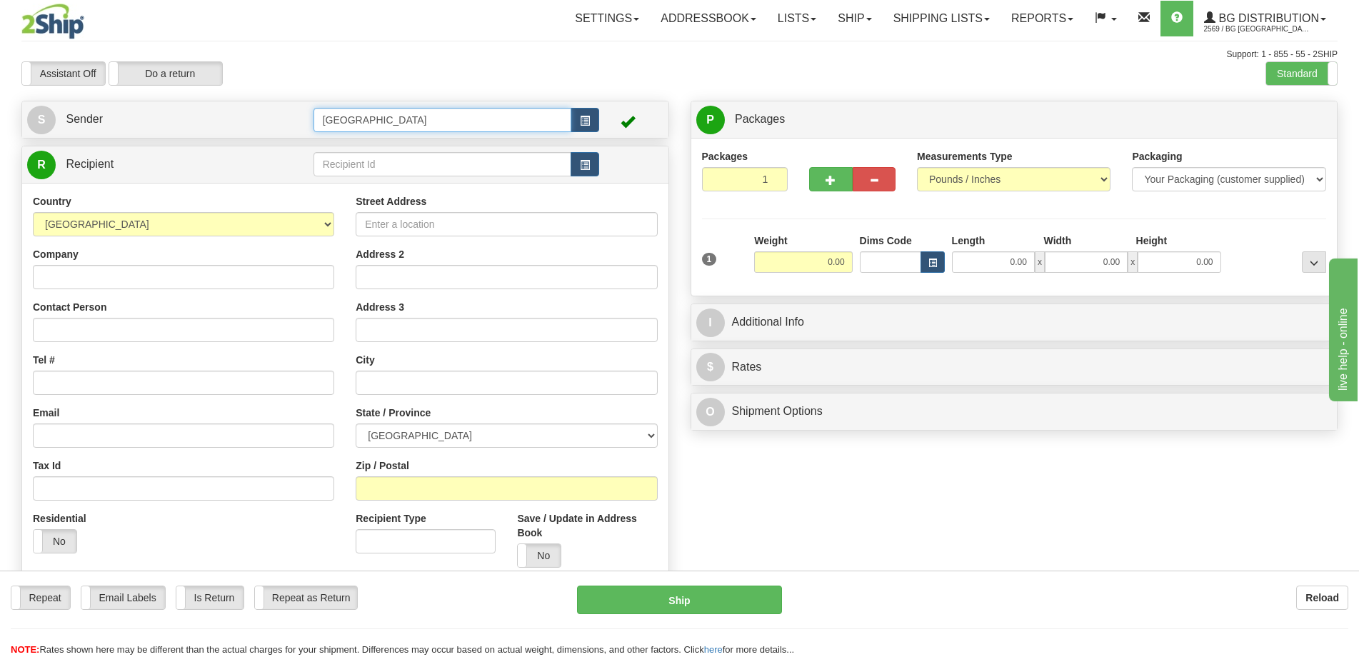
click at [420, 120] on input "[GEOGRAPHIC_DATA]" at bounding box center [443, 120] width 259 height 24
type input "van"
drag, startPoint x: 418, startPoint y: 121, endPoint x: 264, endPoint y: 126, distance: 153.6
click at [264, 126] on tr "S Sender van" at bounding box center [345, 119] width 636 height 29
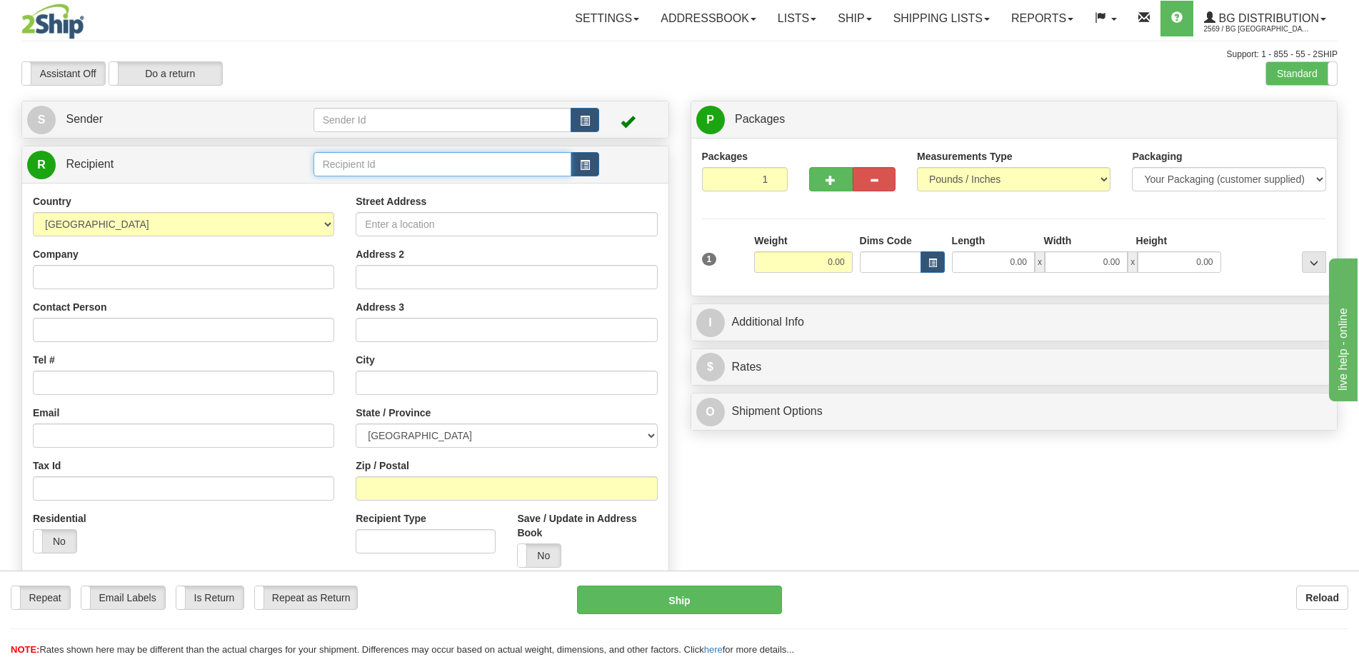
click at [363, 161] on input "text" at bounding box center [443, 164] width 259 height 24
click at [378, 184] on div "BG VAN" at bounding box center [439, 187] width 244 height 16
type input "BG VAN"
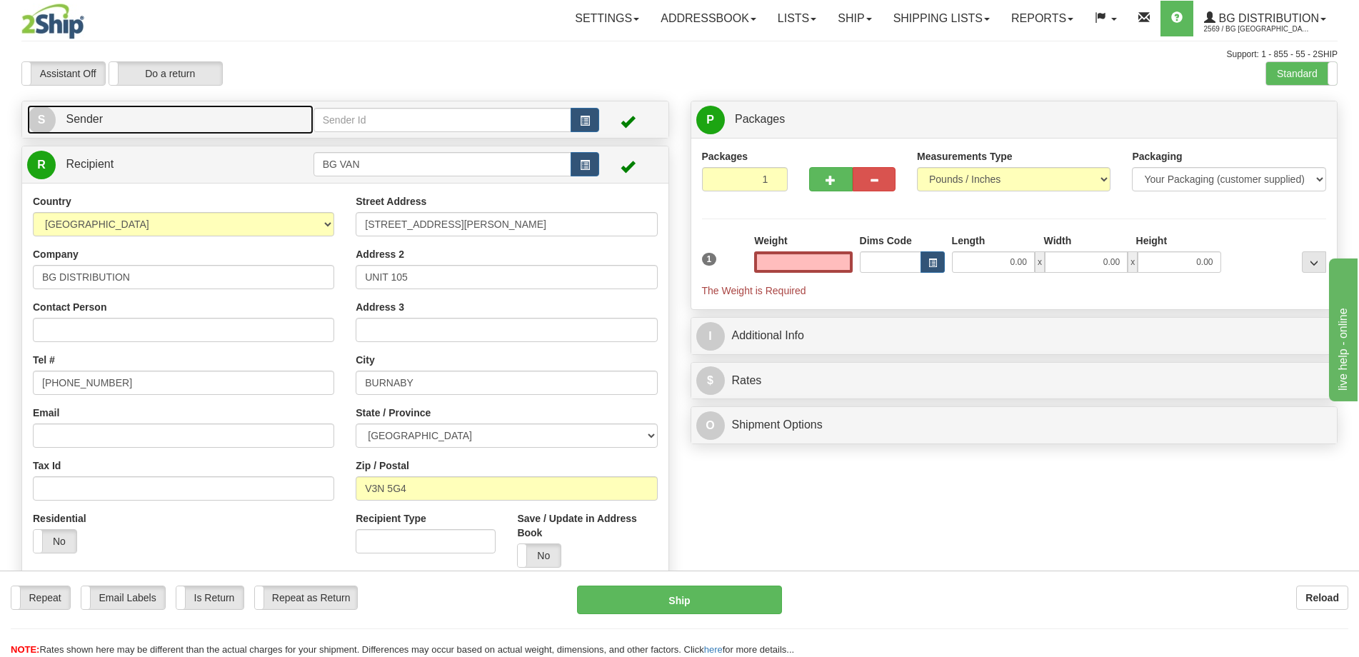
type input "0.00"
click at [288, 124] on link "S Sender" at bounding box center [170, 119] width 286 height 29
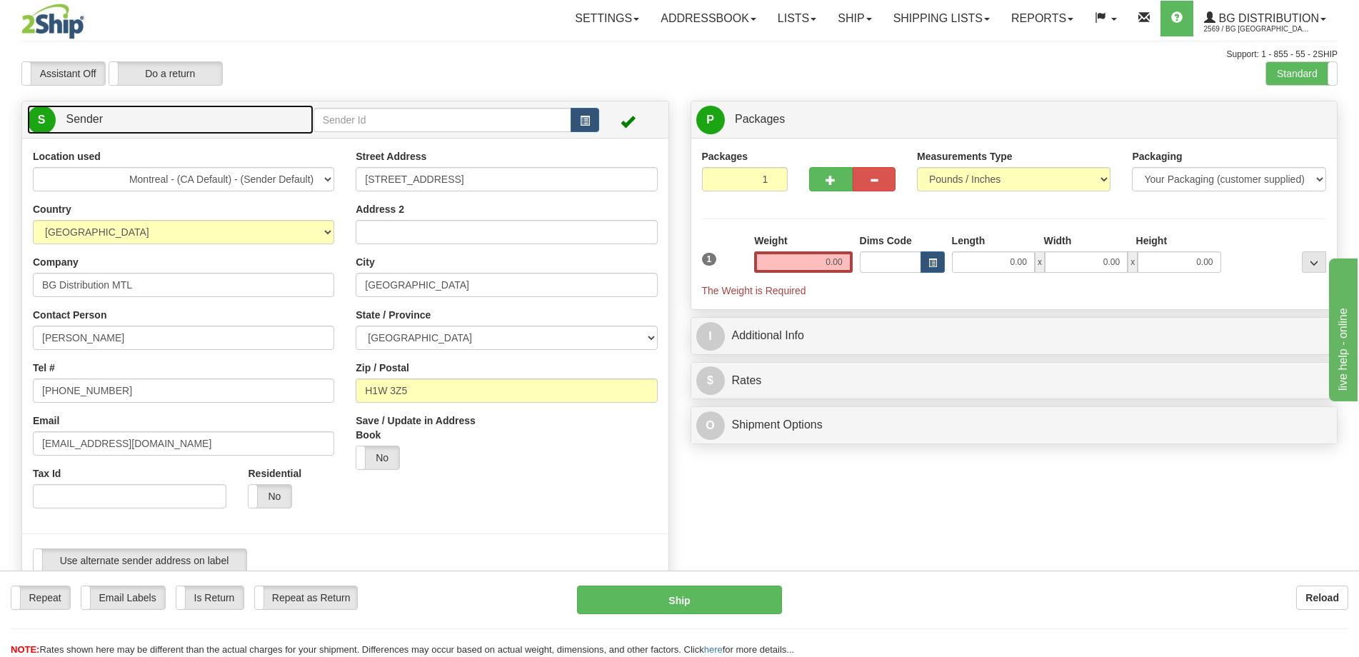
scroll to position [143, 0]
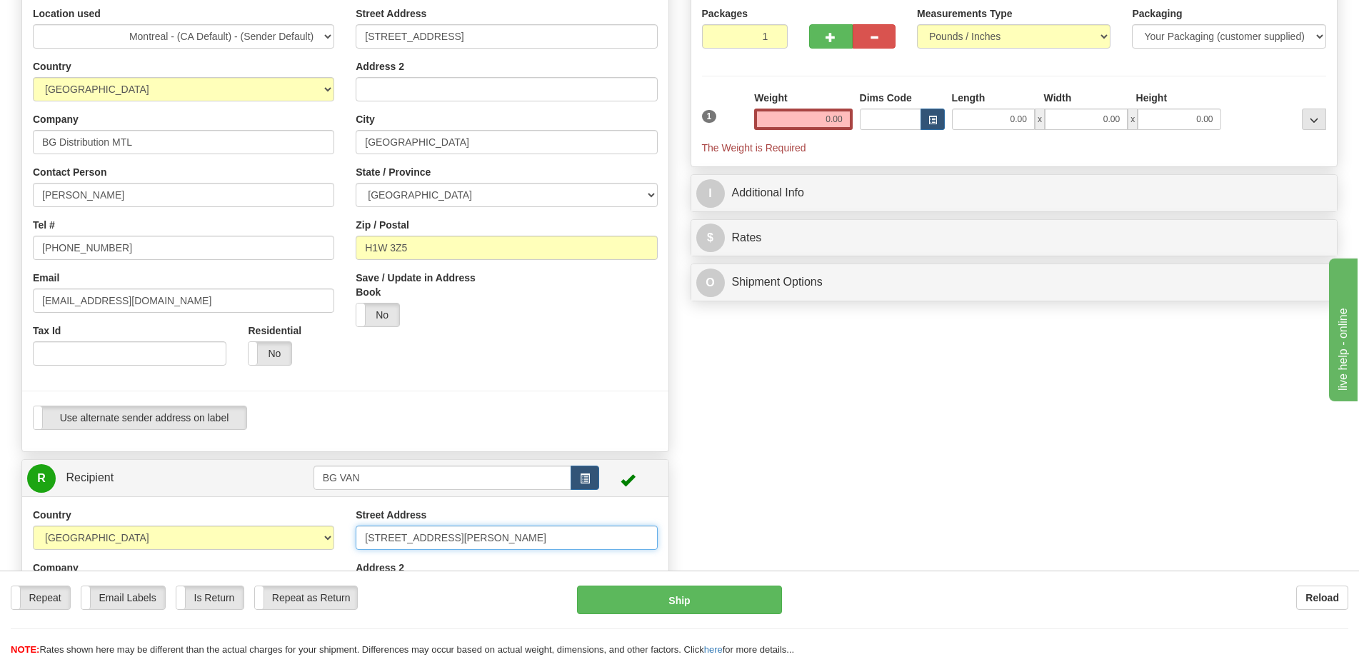
drag, startPoint x: 473, startPoint y: 544, endPoint x: 295, endPoint y: 536, distance: 178.7
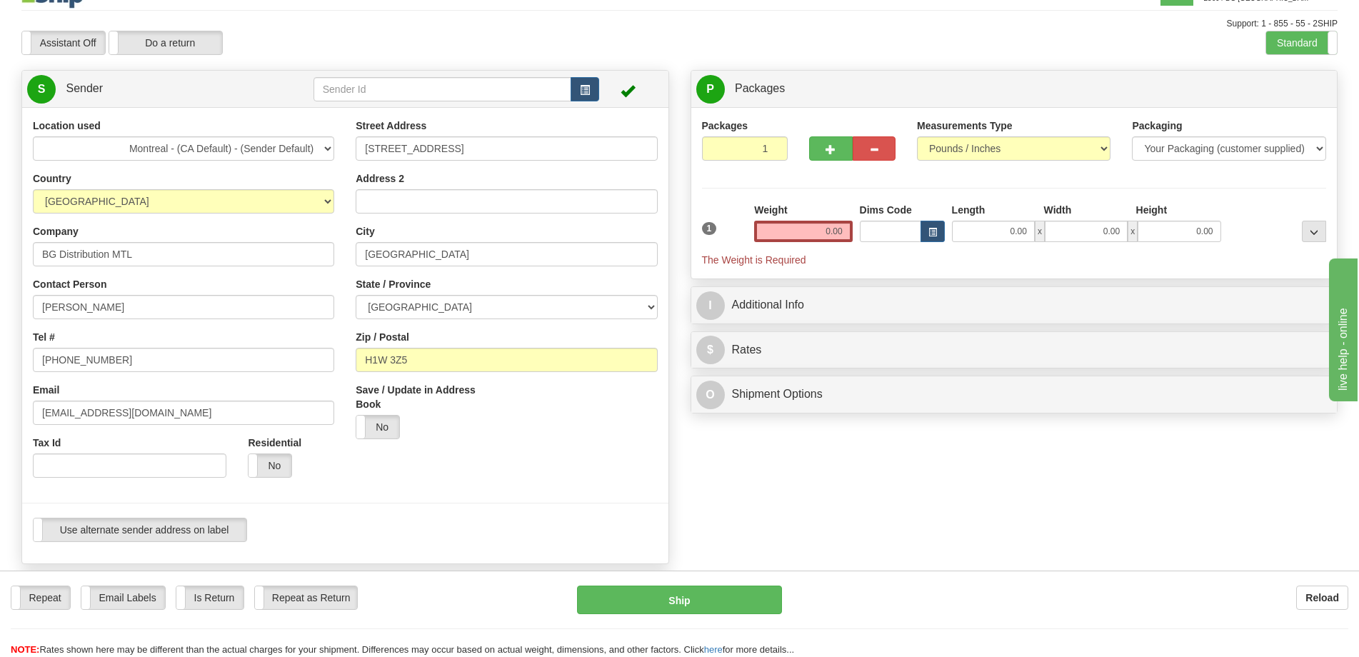
scroll to position [0, 0]
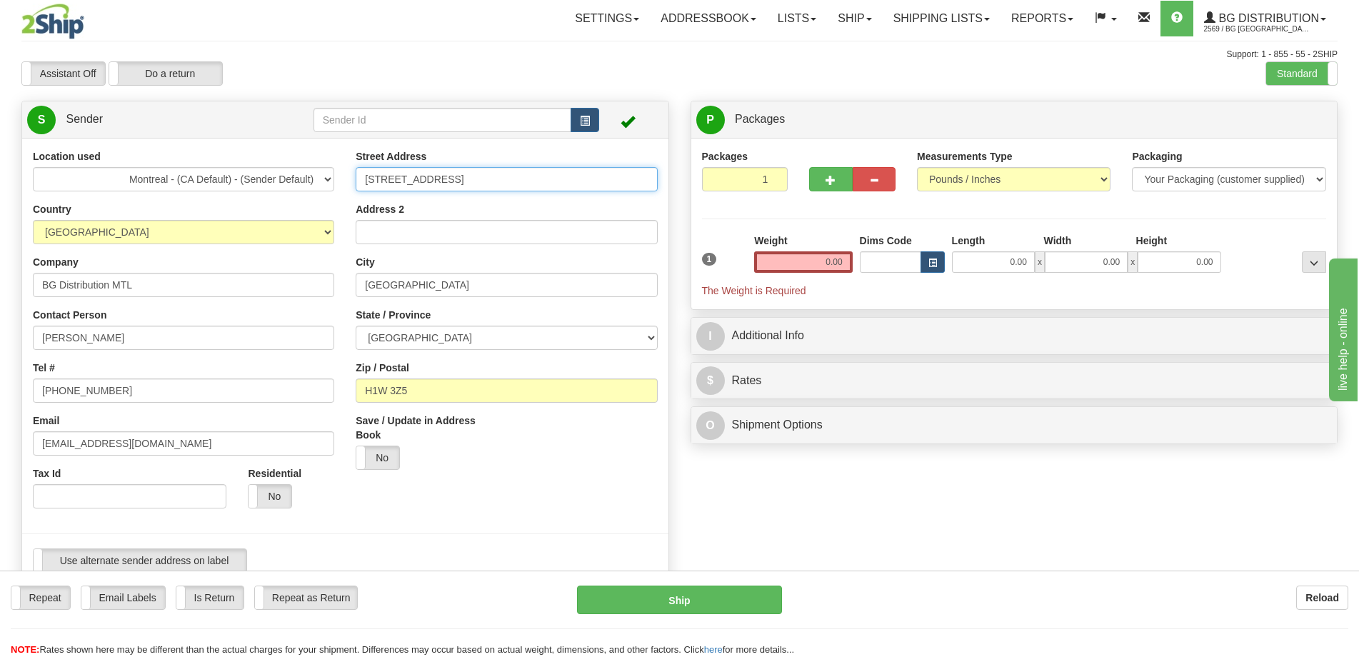
click at [464, 185] on input "3042 Rue de Rouen" at bounding box center [506, 179] width 301 height 24
paste input "5888 TRAPP AVE"
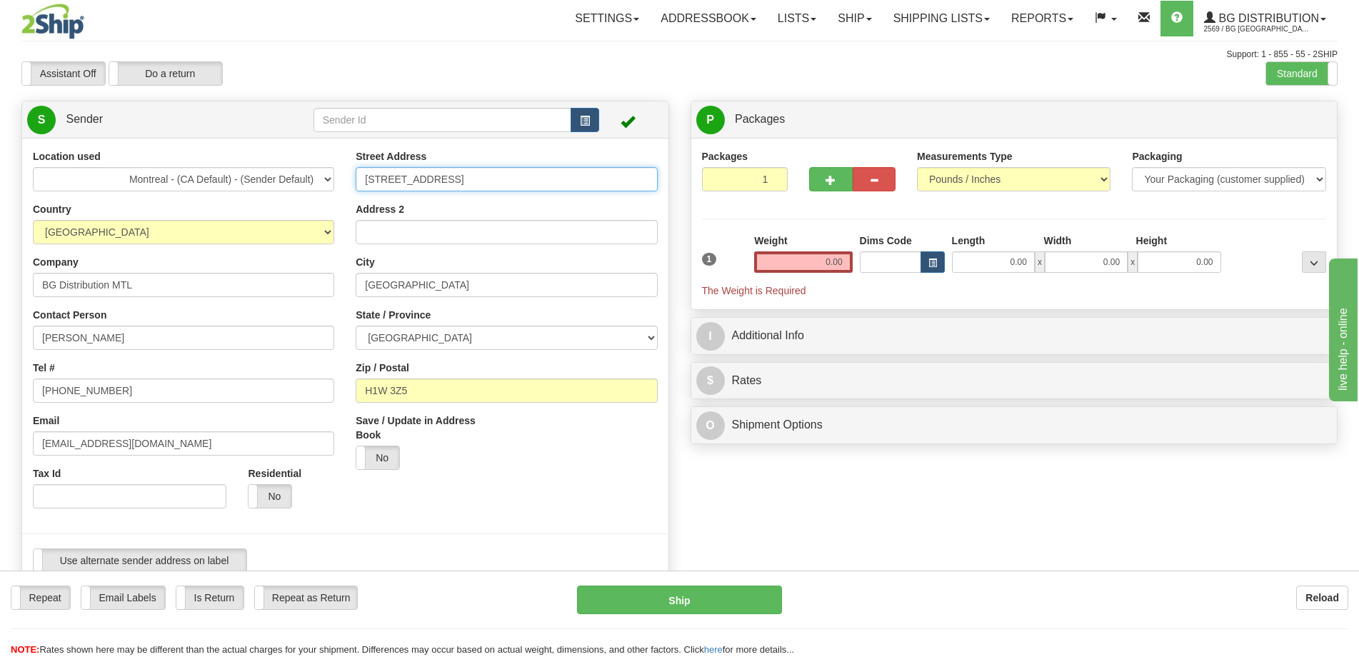
type input "5888 TRAPP AVE"
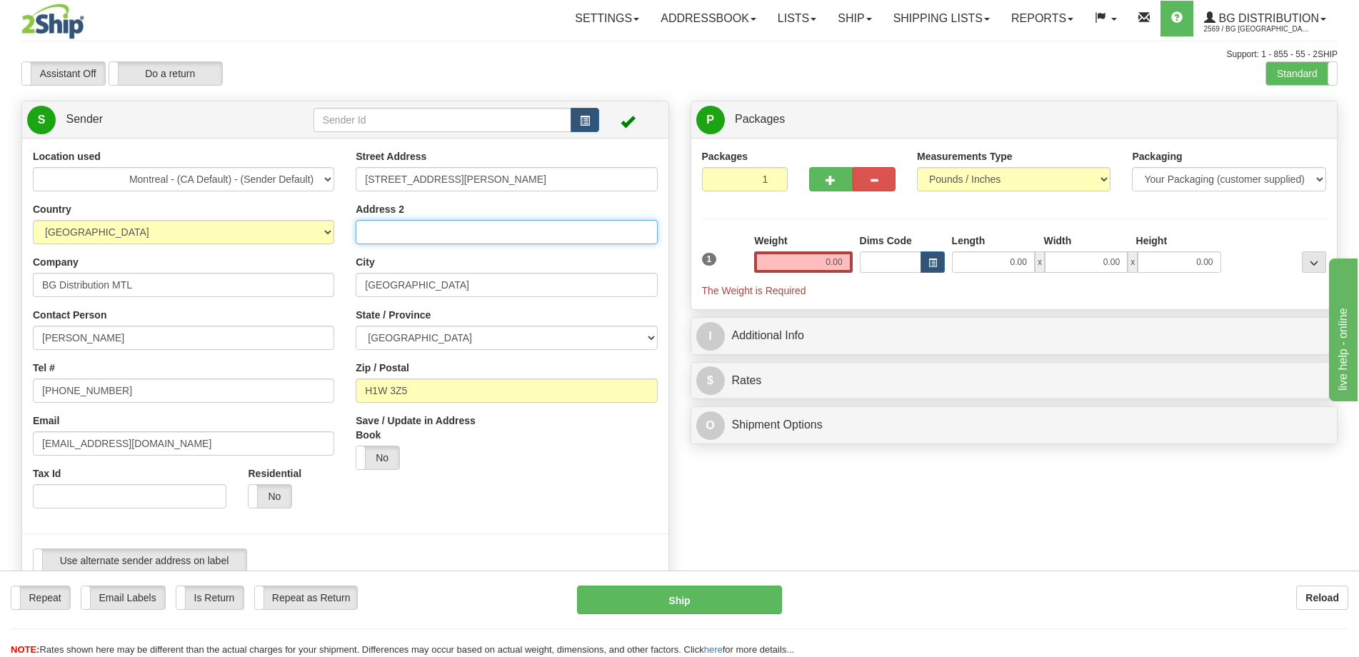
type input "UNIT 105"
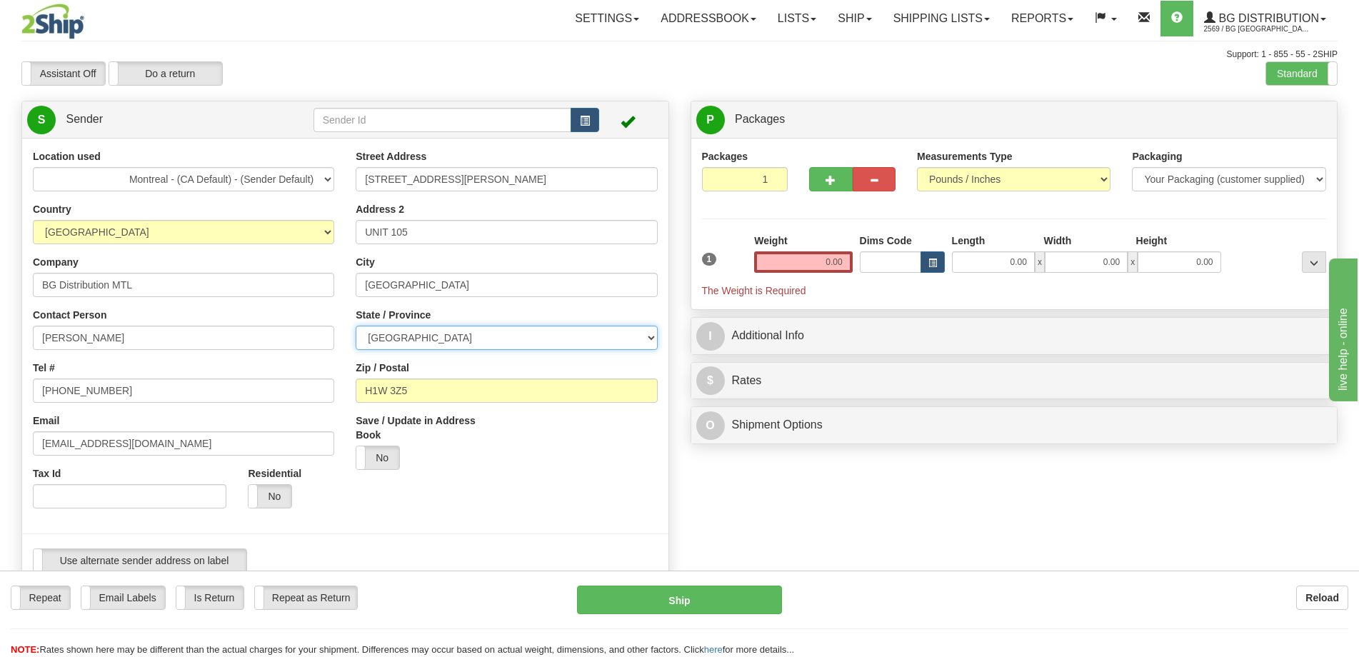
select select "BC"
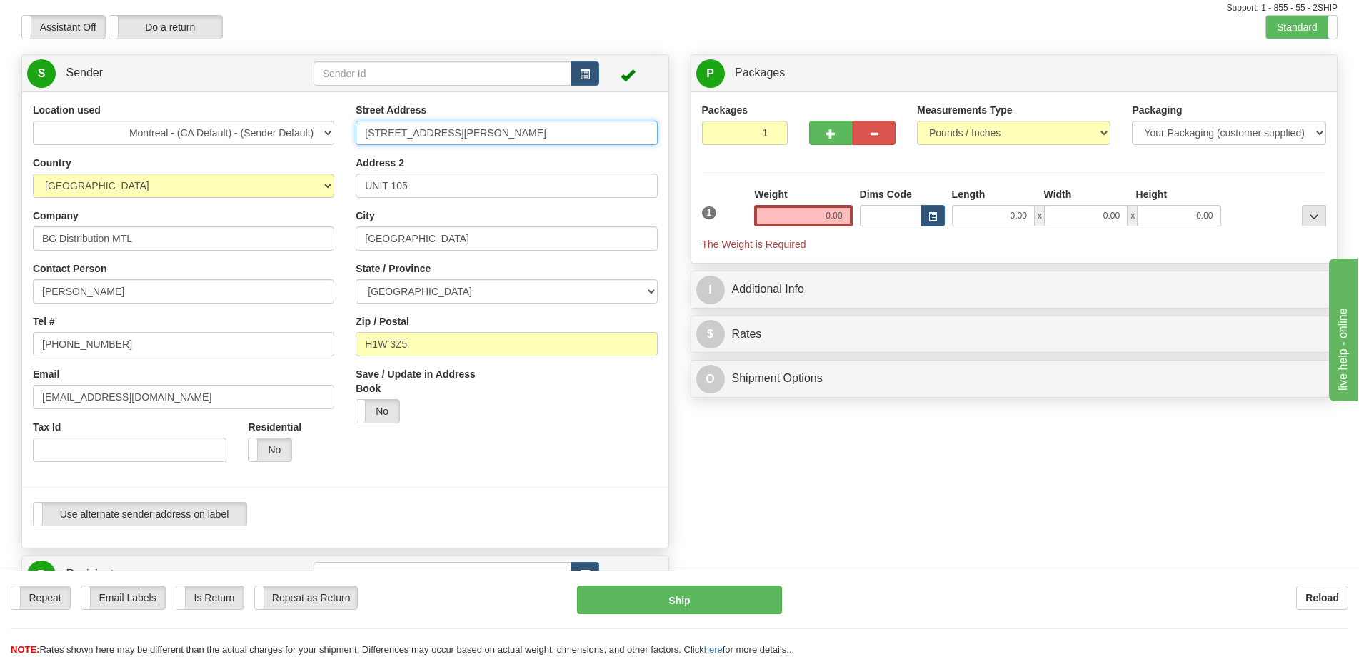
scroll to position [71, 0]
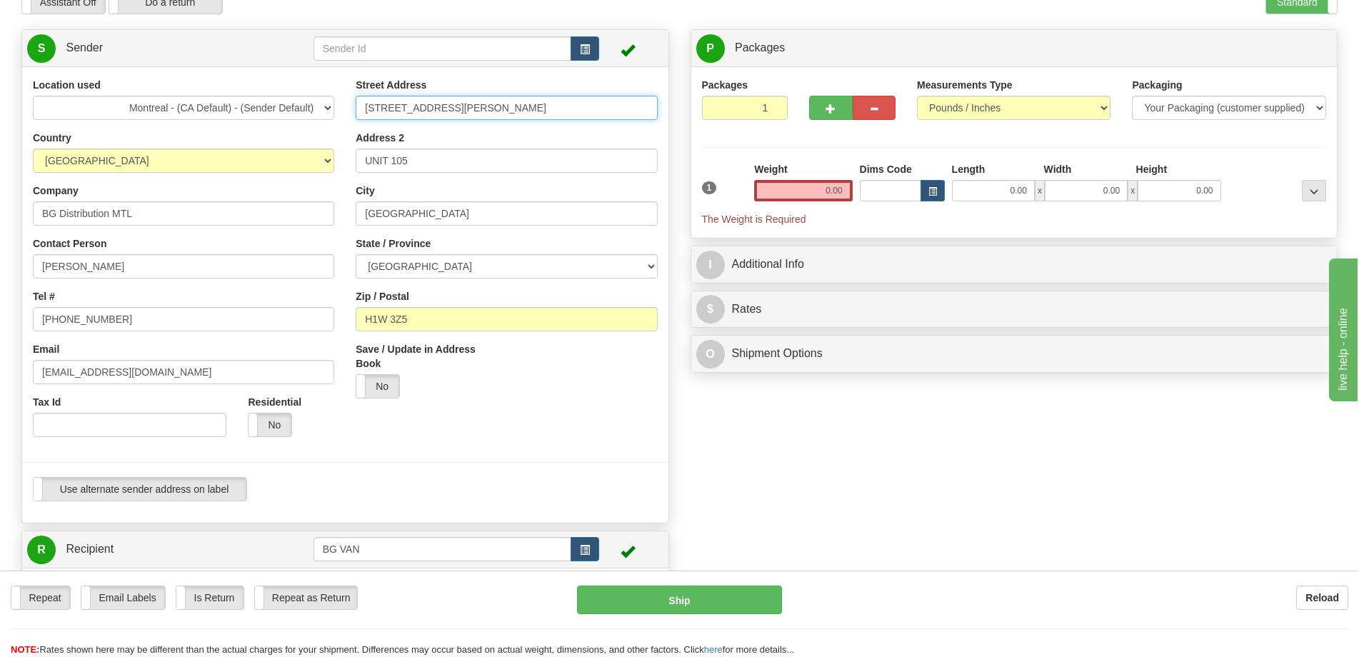
type input "5888 TRAPP AVE"
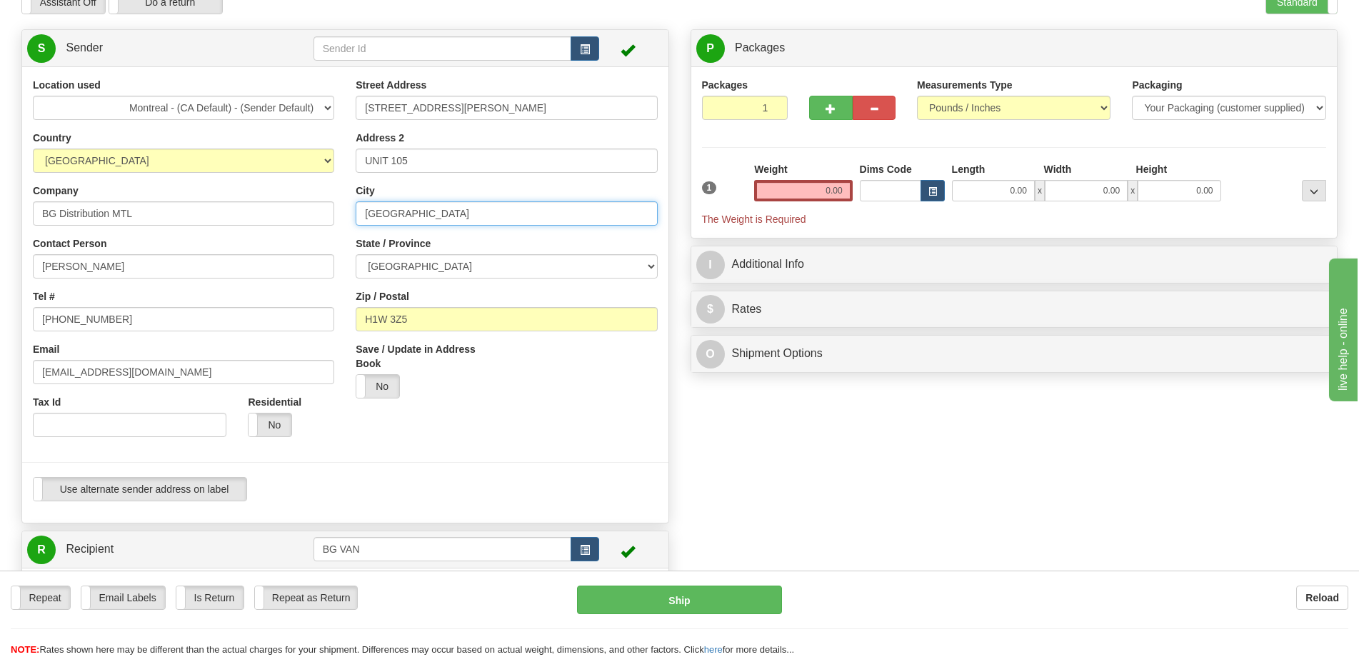
drag, startPoint x: 428, startPoint y: 216, endPoint x: 329, endPoint y: 216, distance: 98.6
click at [329, 216] on div "Location used Montreal - (CA Default) - (Sender Default) Country AFGHANISTAN AL…" at bounding box center [345, 295] width 646 height 434
type input "Burnaby"
click at [341, 214] on div "Location used Montreal - (CA Default) - (Sender Default) Country AFGHANISTAN AL…" at bounding box center [183, 263] width 323 height 370
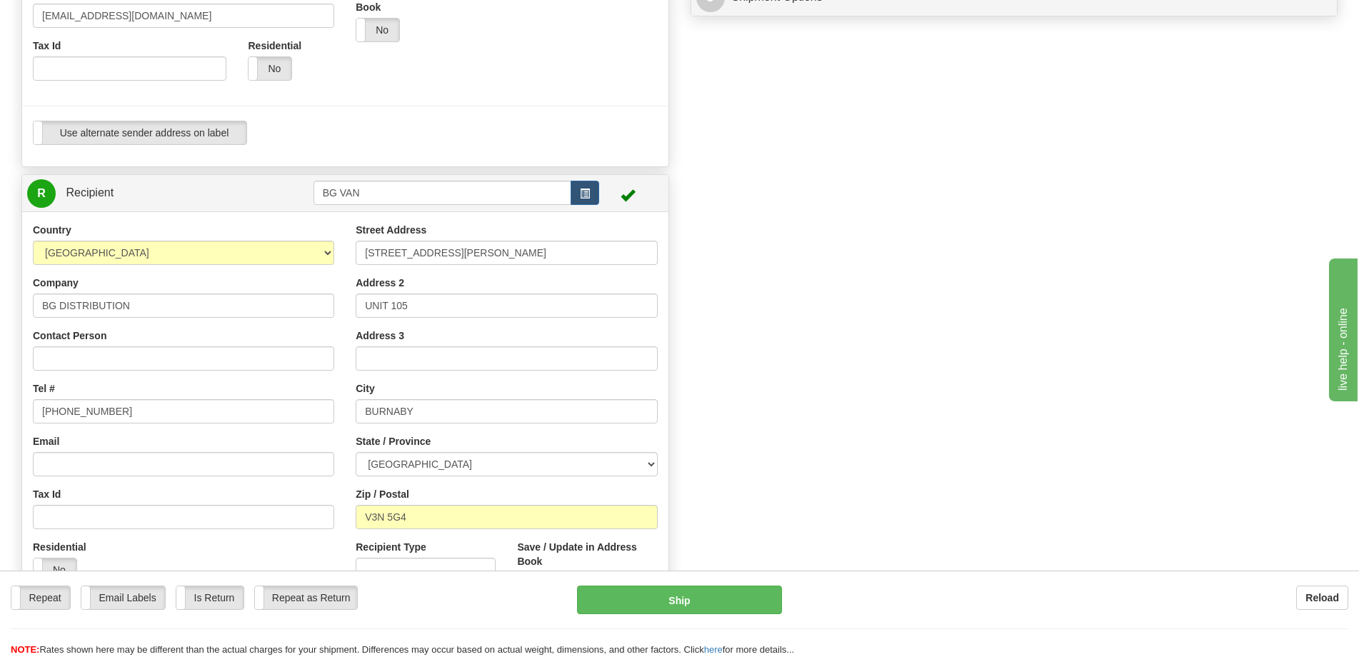
scroll to position [428, 0]
drag, startPoint x: 415, startPoint y: 518, endPoint x: 324, endPoint y: 519, distance: 91.4
click at [324, 519] on div "Country AFGHANISTAN ALAND ISLANDS ALBANIA ALGERIA AMERICAN SAMOA ANDORRA ANGOLA…" at bounding box center [345, 414] width 646 height 384
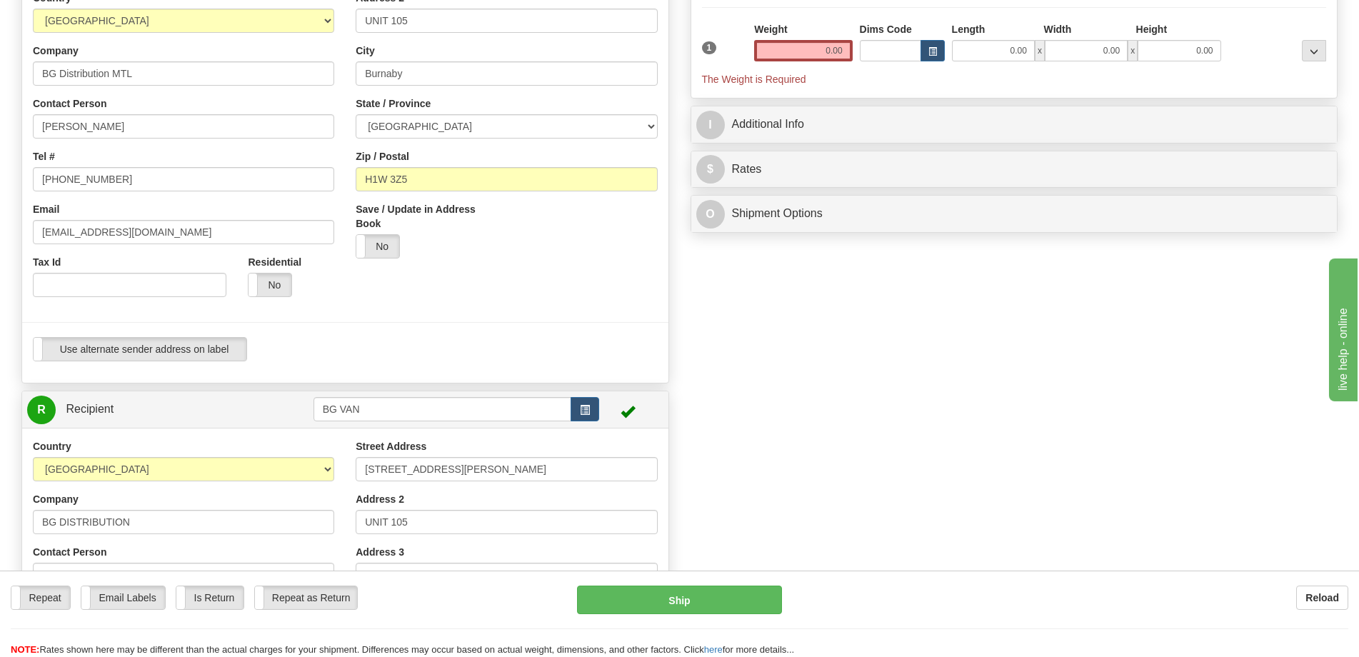
scroll to position [71, 0]
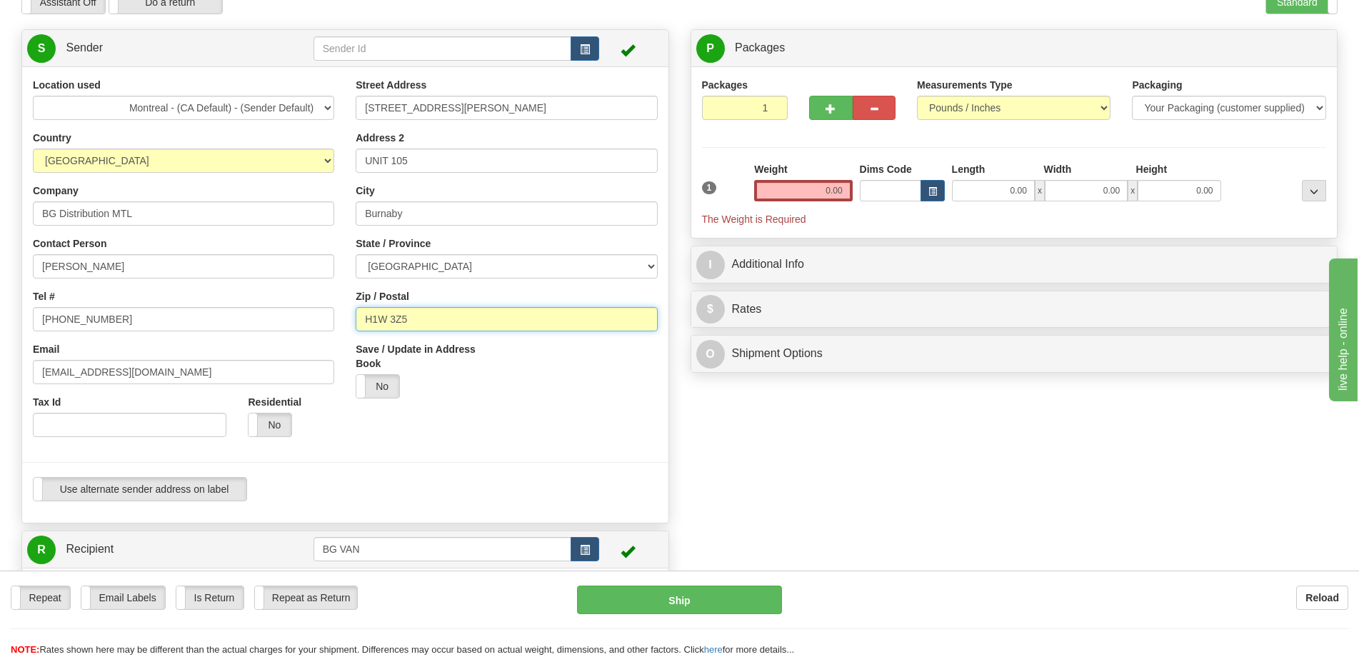
drag, startPoint x: 425, startPoint y: 324, endPoint x: 332, endPoint y: 314, distance: 93.4
click at [333, 314] on div "Location used Montreal - (CA Default) - (Sender Default) Country AFGHANISTAN AL…" at bounding box center [345, 295] width 646 height 434
paste input "V3N 5G4"
type input "V3N 5G4"
click at [526, 456] on div at bounding box center [345, 462] width 668 height 29
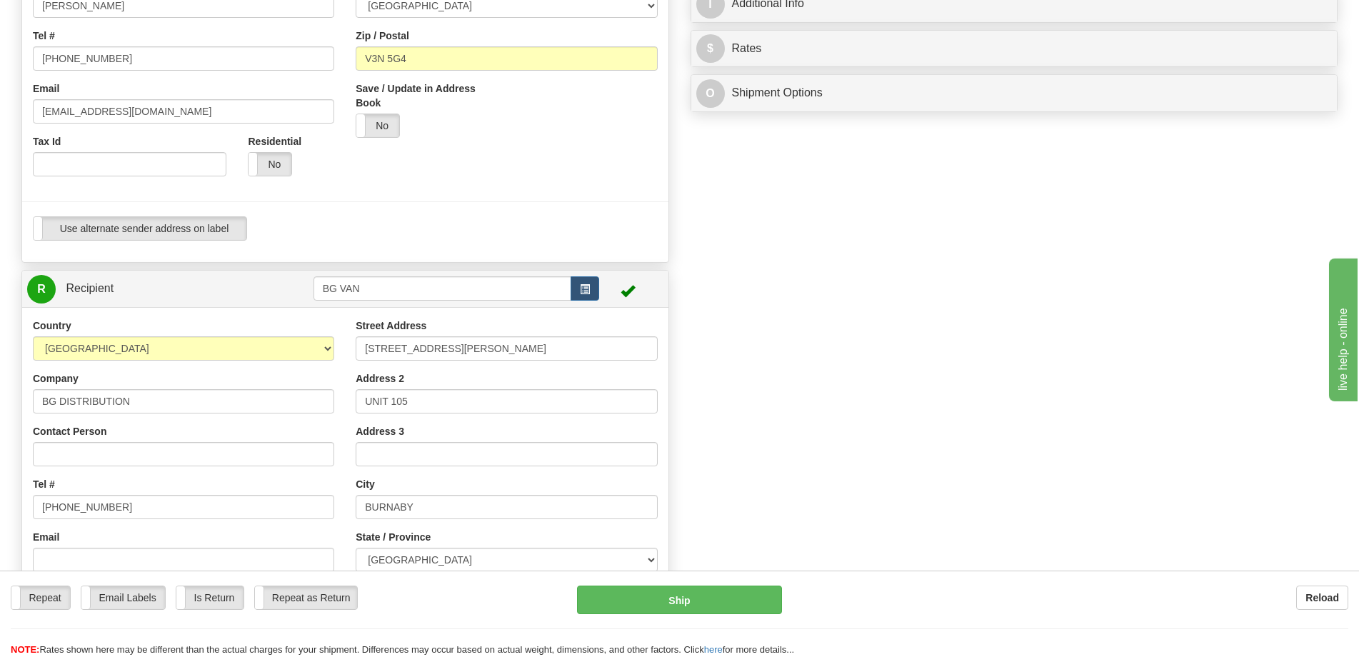
scroll to position [357, 0]
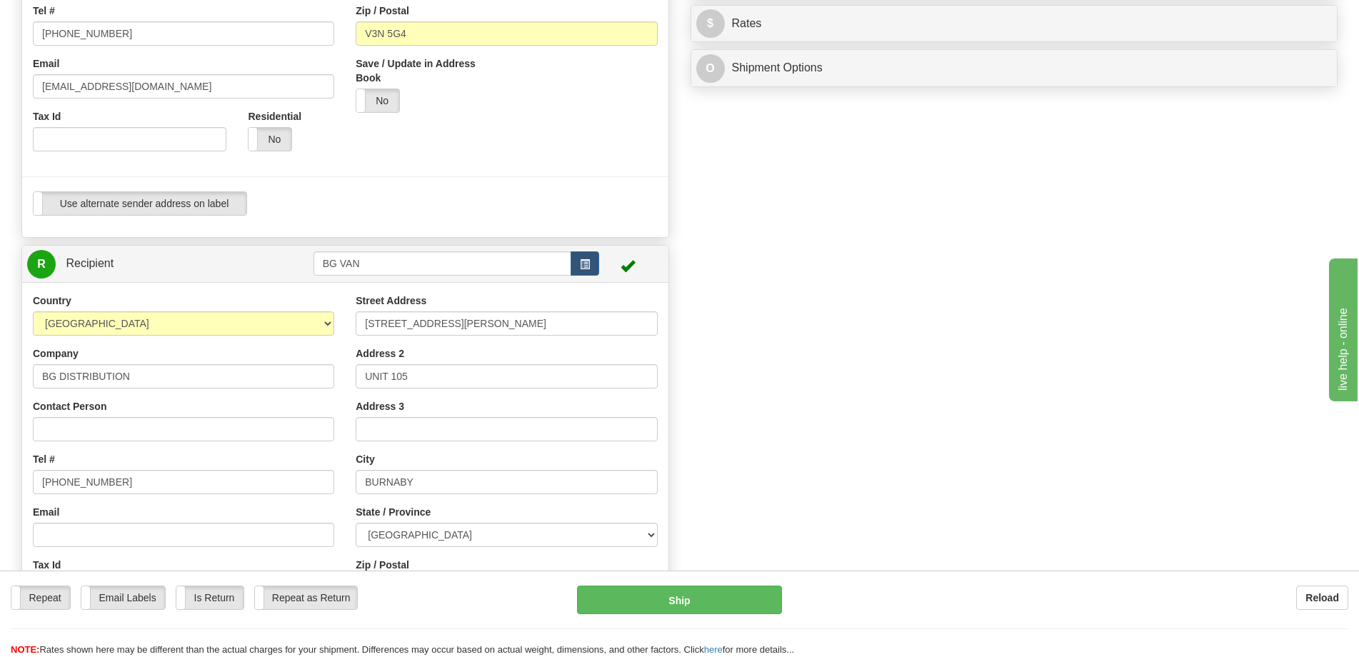
click at [392, 282] on div "Country AFGHANISTAN ALAND ISLANDS ALBANIA ALGERIA AMERICAN SAMOA ANDORRA ANGOLA…" at bounding box center [345, 485] width 646 height 406
drag, startPoint x: 391, startPoint y: 270, endPoint x: 166, endPoint y: 269, distance: 225.7
click at [166, 269] on tr "R Recipient BG VAN" at bounding box center [345, 263] width 636 height 29
click at [346, 284] on div "1226" at bounding box center [439, 286] width 244 height 16
type input "1226"
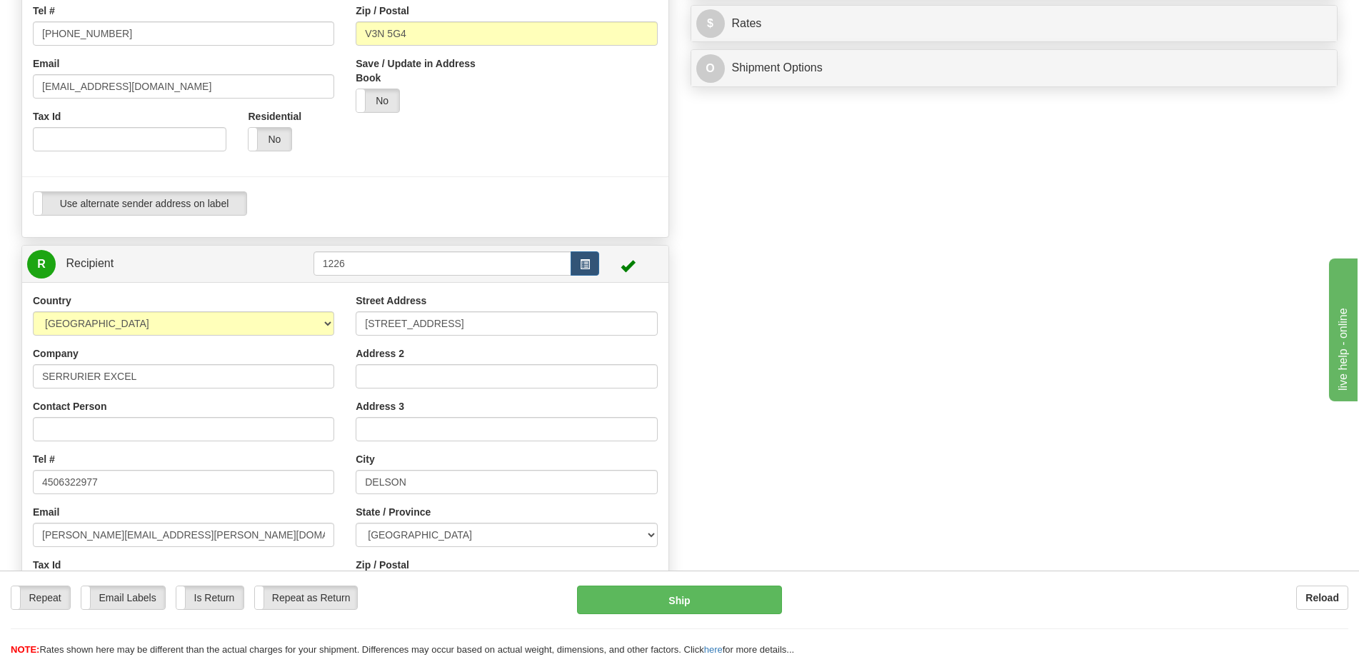
scroll to position [0, 0]
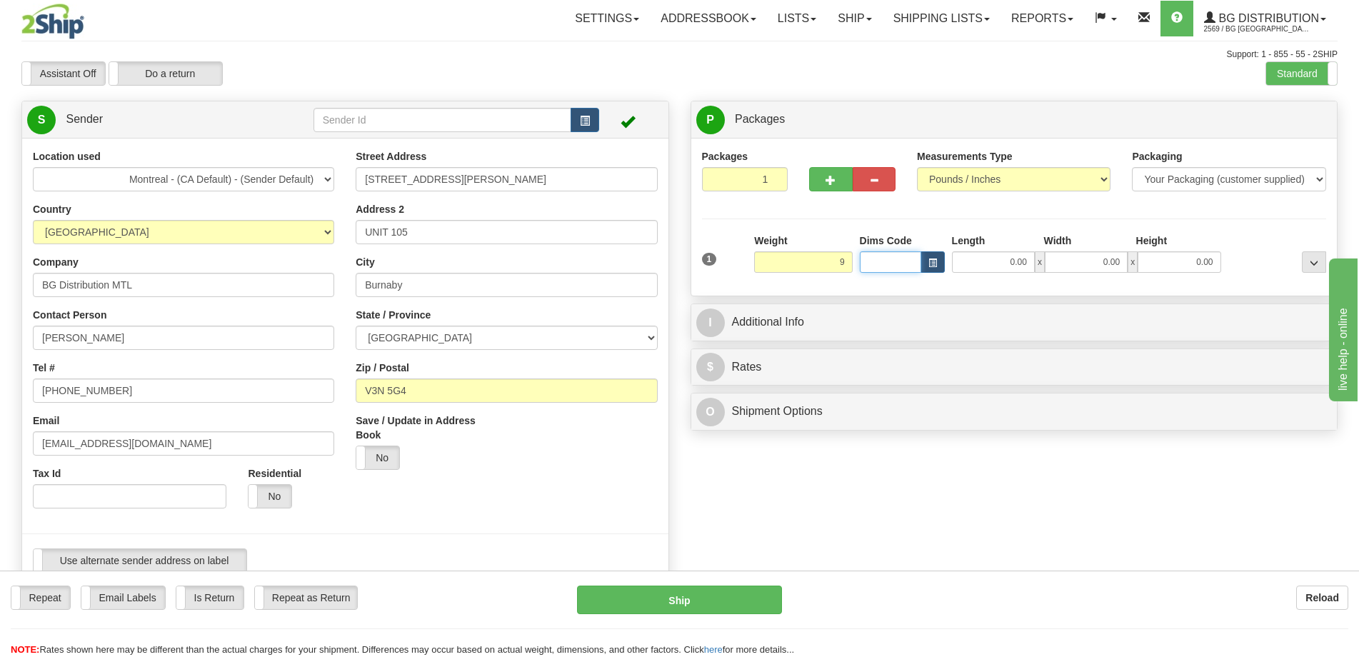
type input "9.00"
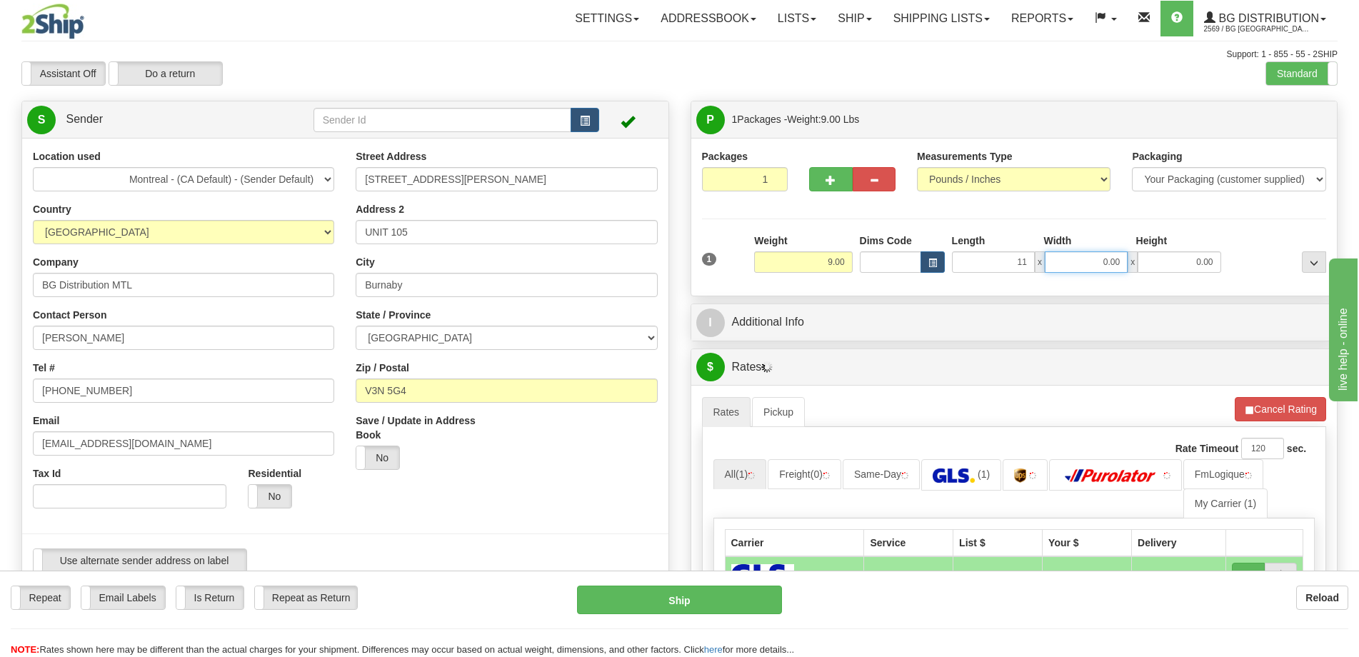
type input "11.00"
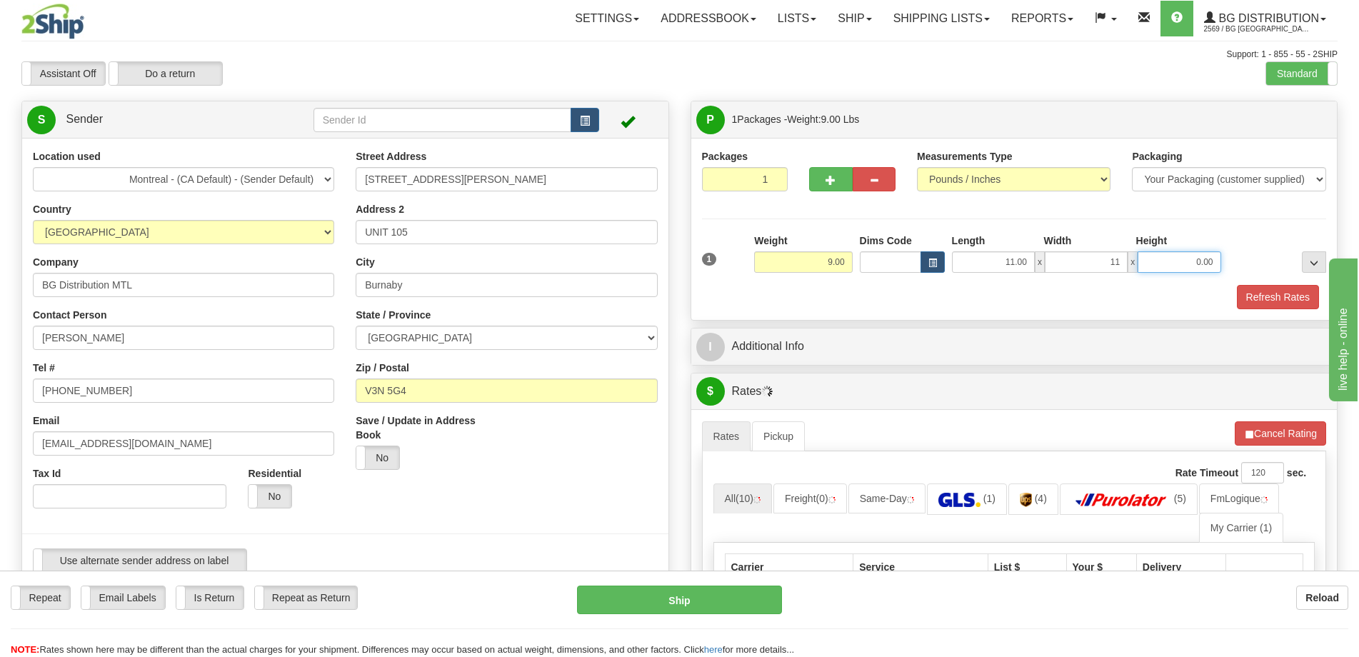
type input "11.00"
type input "8.00"
click at [1252, 294] on button "Refresh Rates" at bounding box center [1278, 297] width 82 height 24
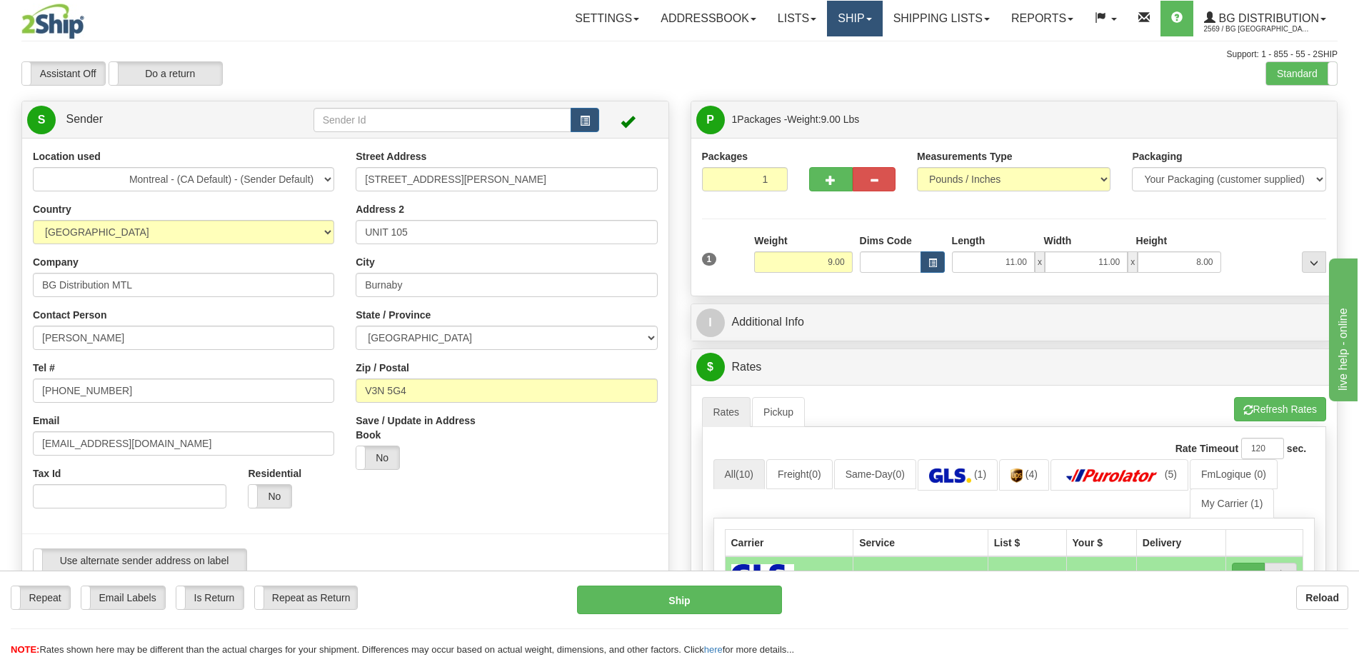
click at [831, 2] on link "Ship" at bounding box center [854, 19] width 55 height 36
click at [819, 51] on span "Ship Screen" at bounding box center [810, 49] width 54 height 11
